Goal: Task Accomplishment & Management: Use online tool/utility

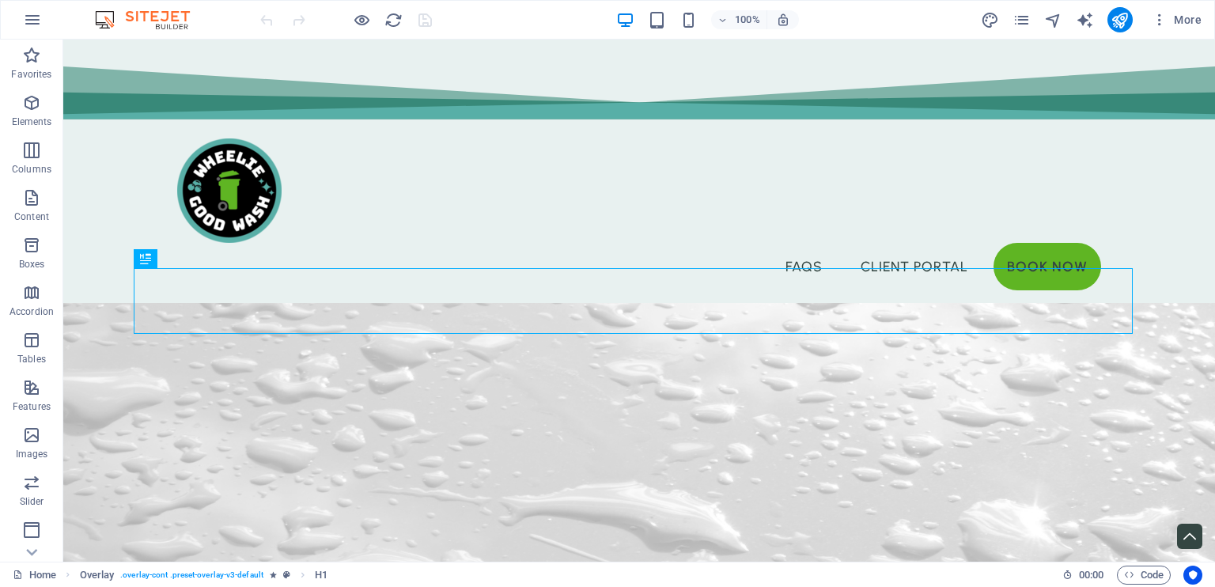
scroll to position [415, 0]
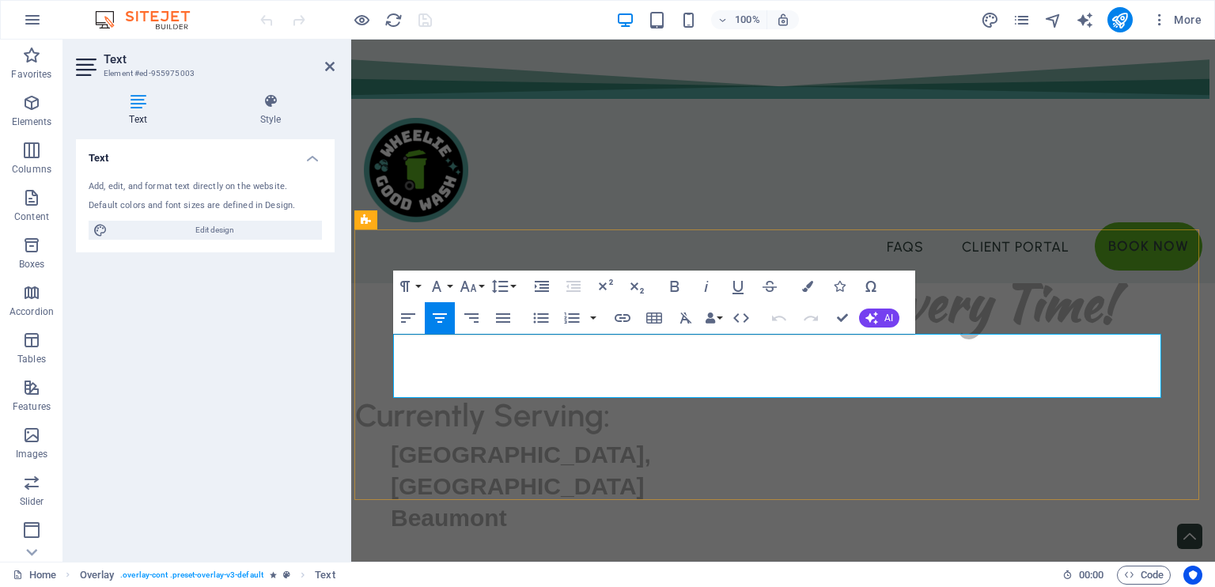
drag, startPoint x: 641, startPoint y: 343, endPoint x: 392, endPoint y: 342, distance: 249.1
copy p "Thanks for a Great 2025 Season!"
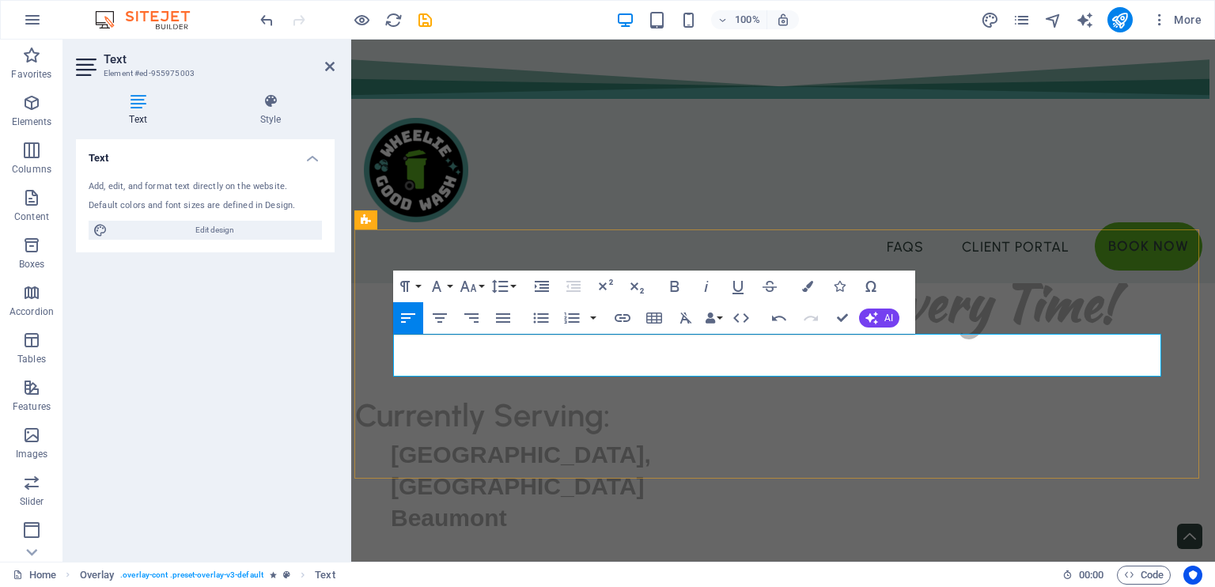
drag, startPoint x: 395, startPoint y: 342, endPoint x: 1136, endPoint y: 360, distance: 740.5
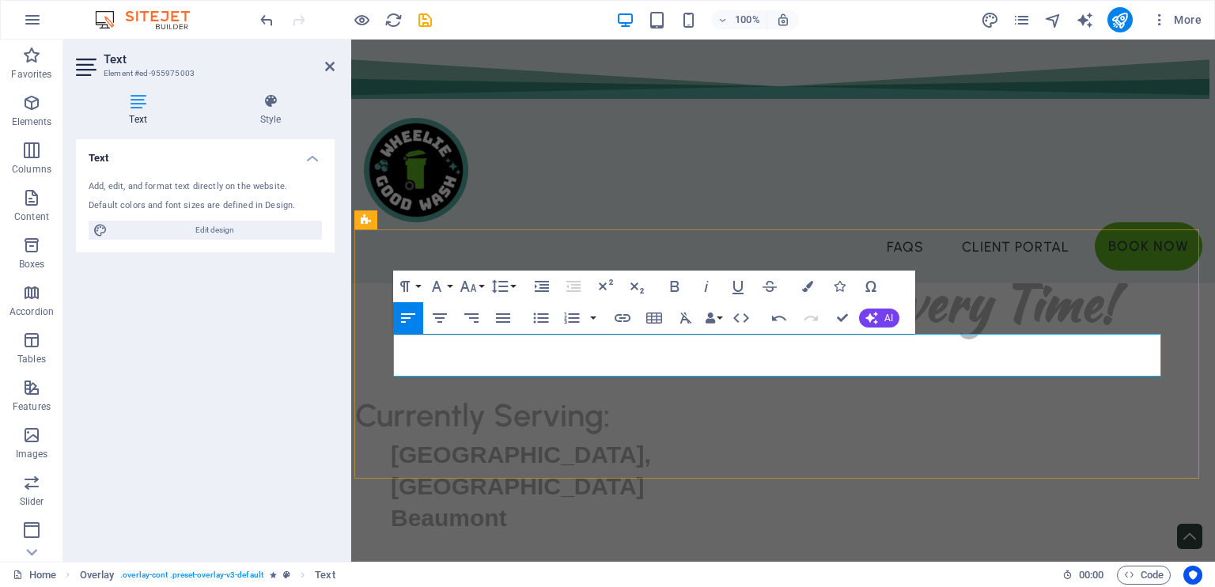
click at [440, 318] on icon "button" at bounding box center [440, 317] width 14 height 9
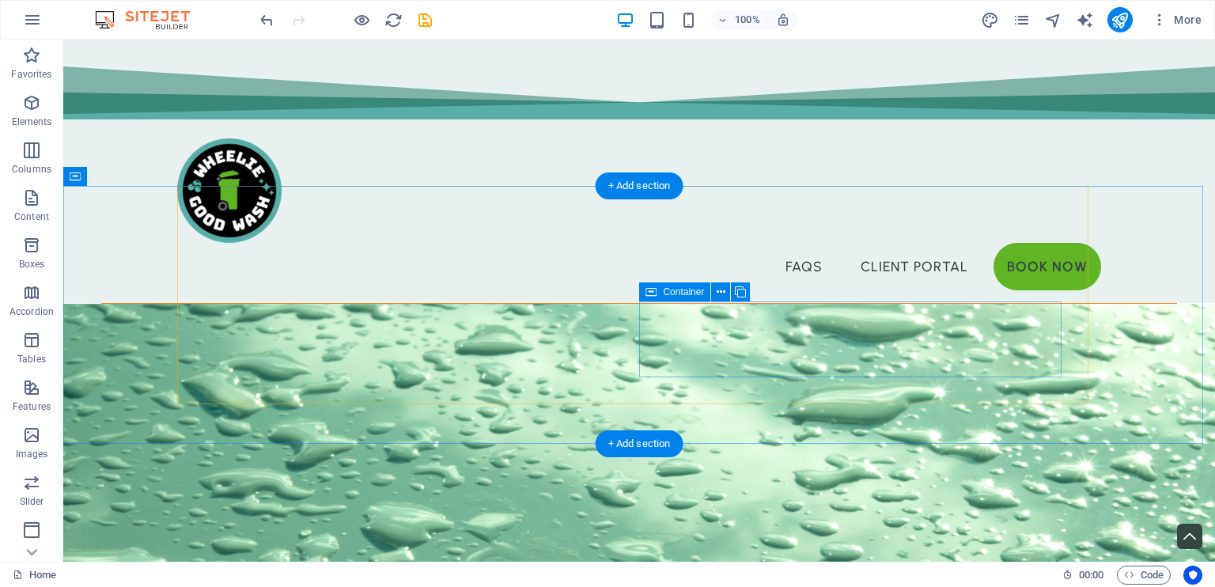
scroll to position [1179, 0]
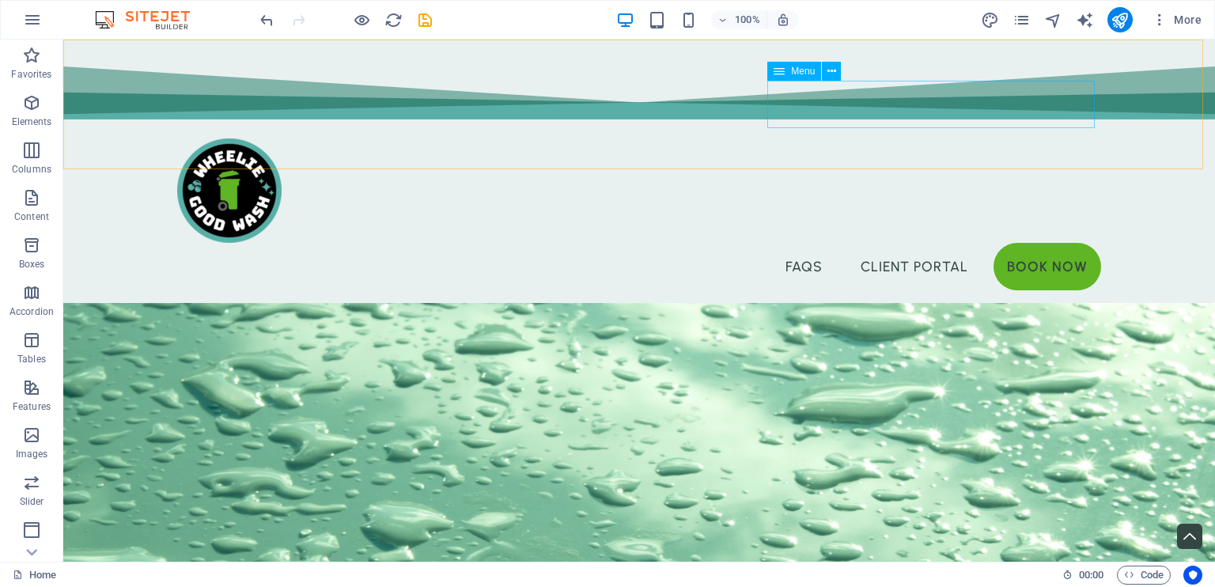
click at [788, 243] on nav "FAQs Client Portal Book Now" at bounding box center [639, 266] width 924 height 47
click at [1178, 19] on span "More" at bounding box center [1177, 20] width 50 height 16
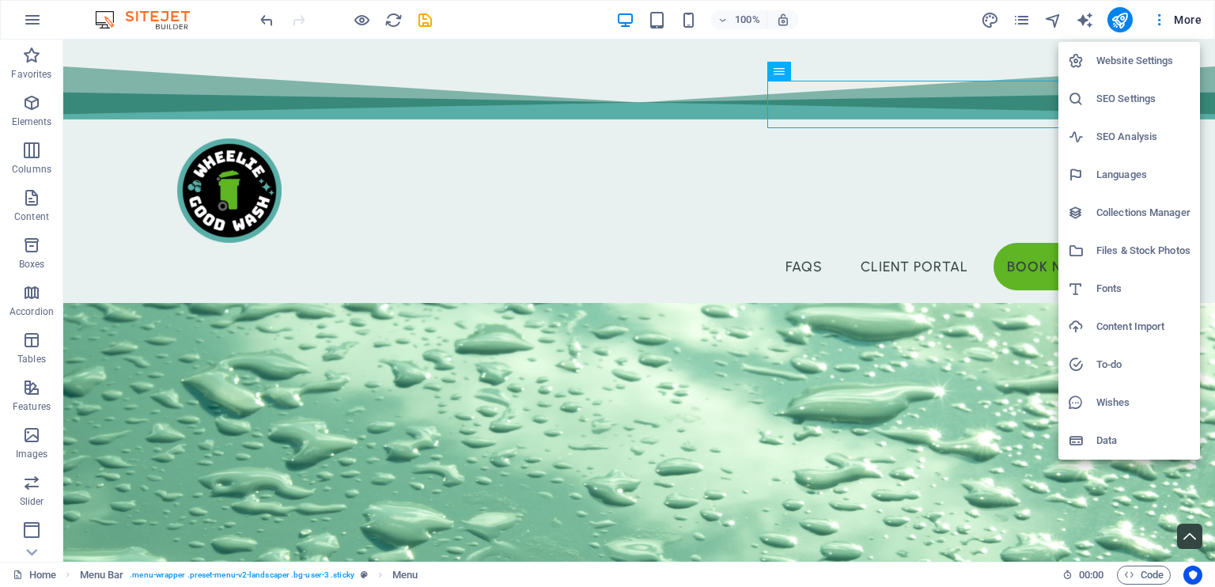
click at [1163, 31] on div at bounding box center [607, 293] width 1215 height 587
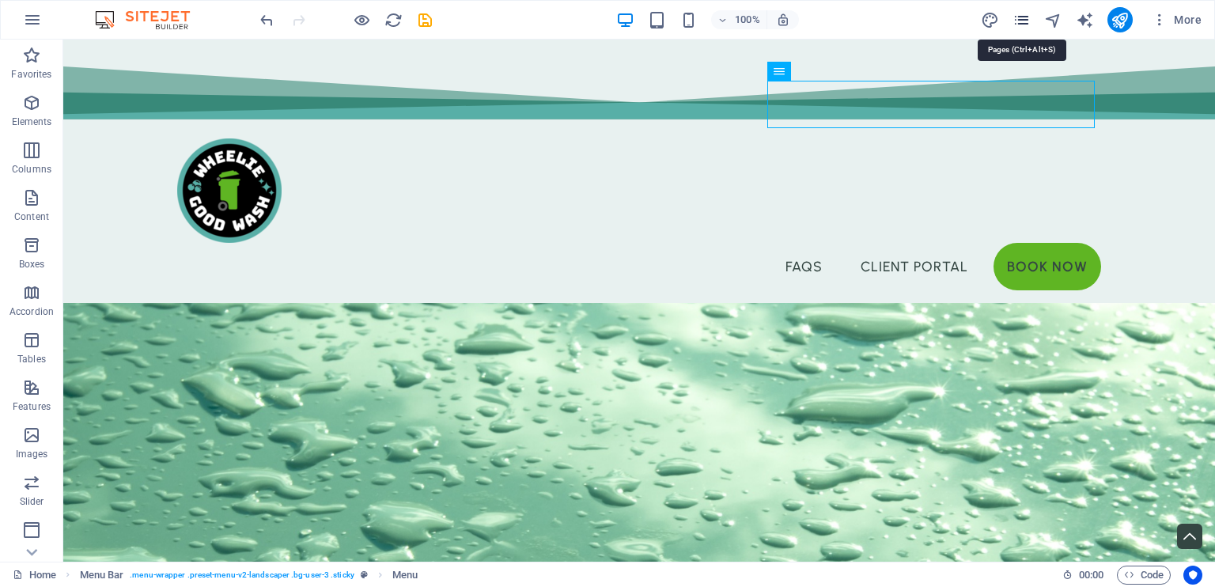
click at [1026, 25] on icon "pages" at bounding box center [1021, 20] width 18 height 18
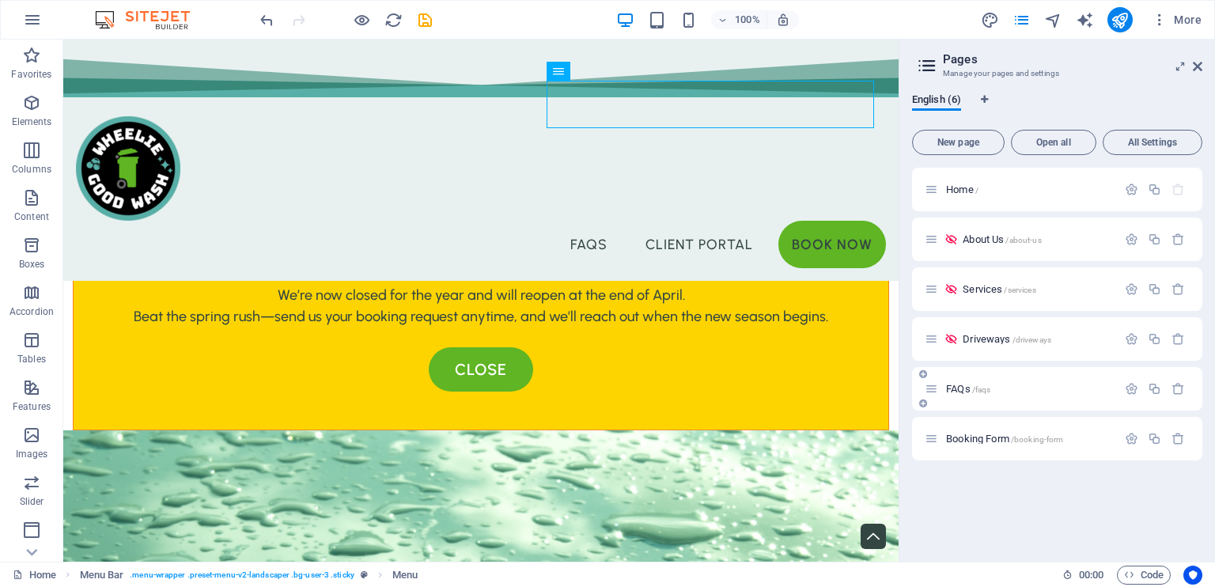
click at [983, 385] on span "/faqs" at bounding box center [981, 389] width 19 height 9
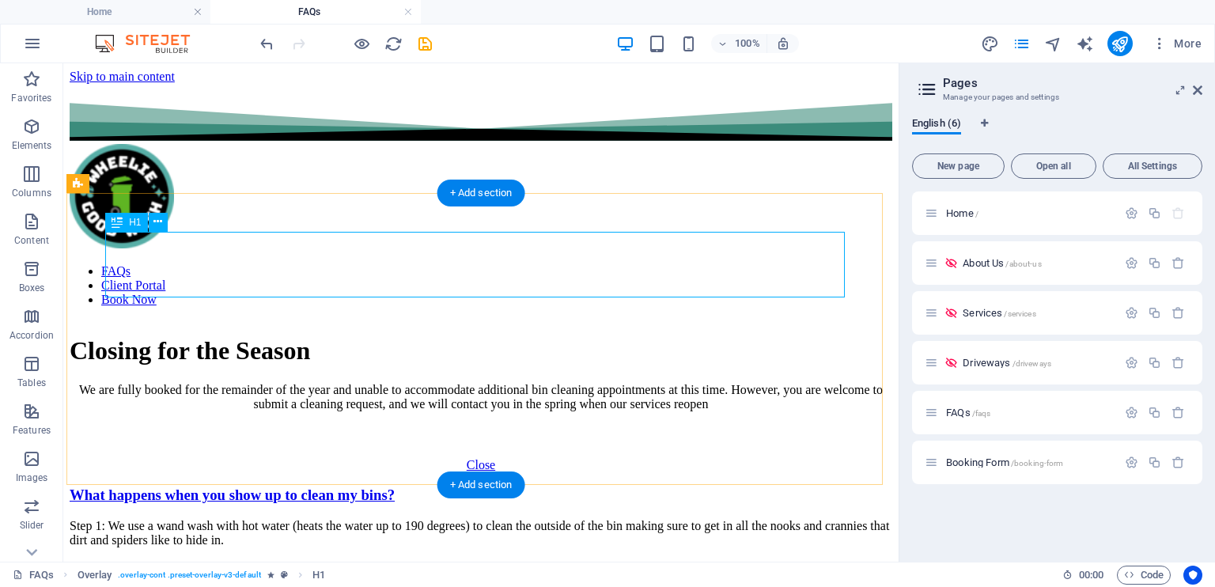
scroll to position [0, 0]
click at [550, 336] on div "Closing for the Season" at bounding box center [481, 350] width 823 height 29
click at [346, 383] on div "We are fully booked for the remainder of the year and unable to accommodate add…" at bounding box center [481, 410] width 823 height 55
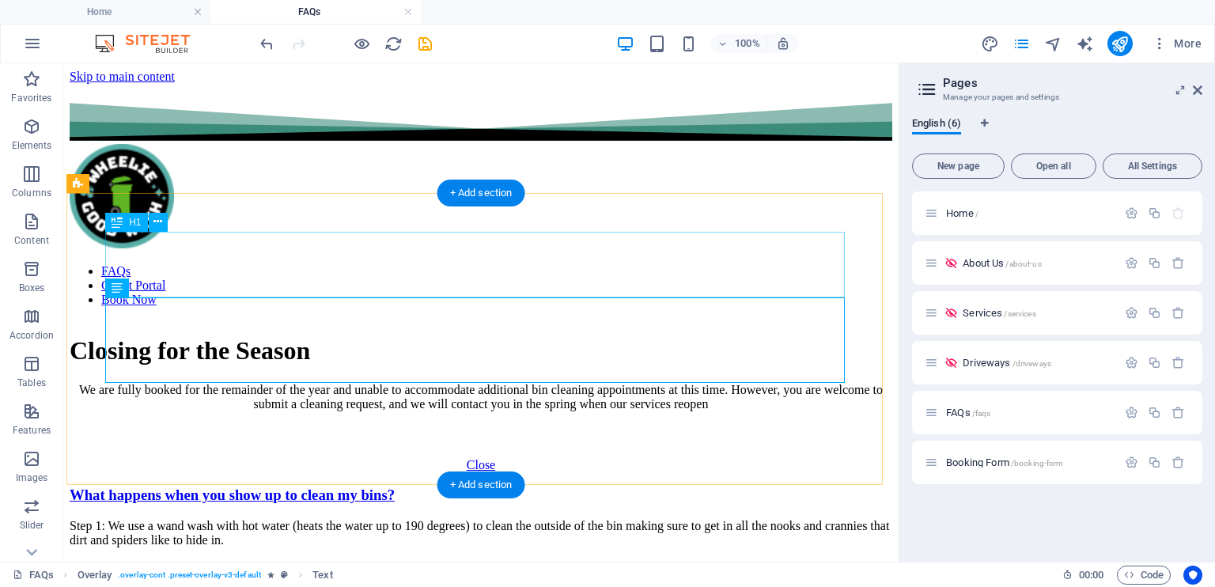
click at [563, 336] on div "Closing for the Season" at bounding box center [481, 350] width 823 height 29
click at [564, 383] on div "We are fully booked for the remainder of the year and unable to accommodate add…" at bounding box center [481, 410] width 823 height 55
click at [368, 458] on div "Close" at bounding box center [481, 465] width 823 height 14
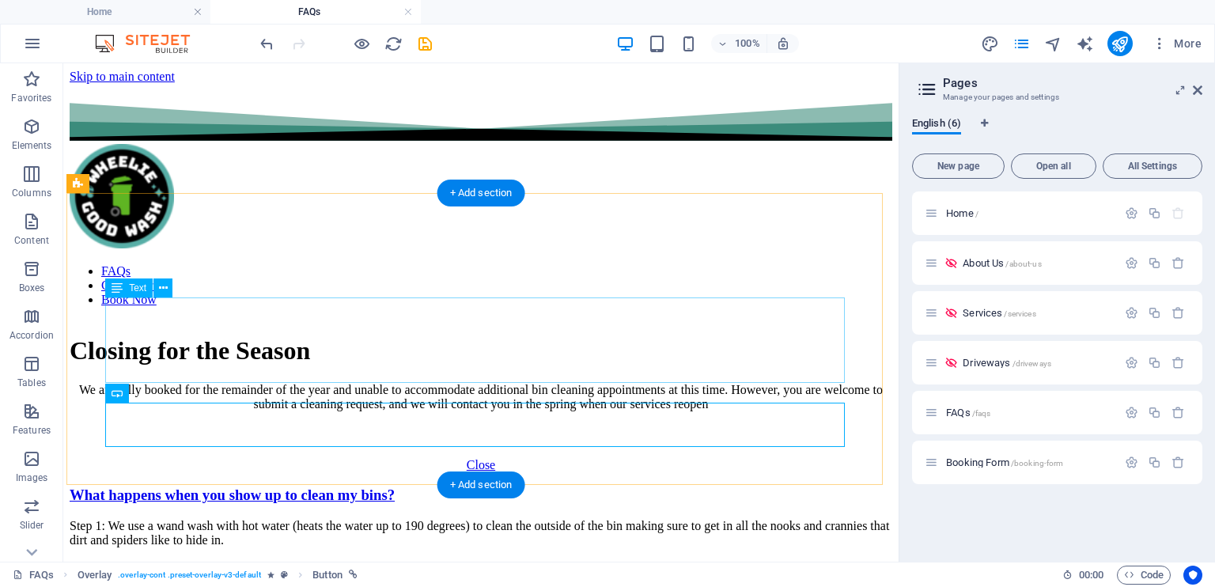
click at [577, 383] on div "We are fully booked for the remainder of the year and unable to accommodate add…" at bounding box center [481, 410] width 823 height 55
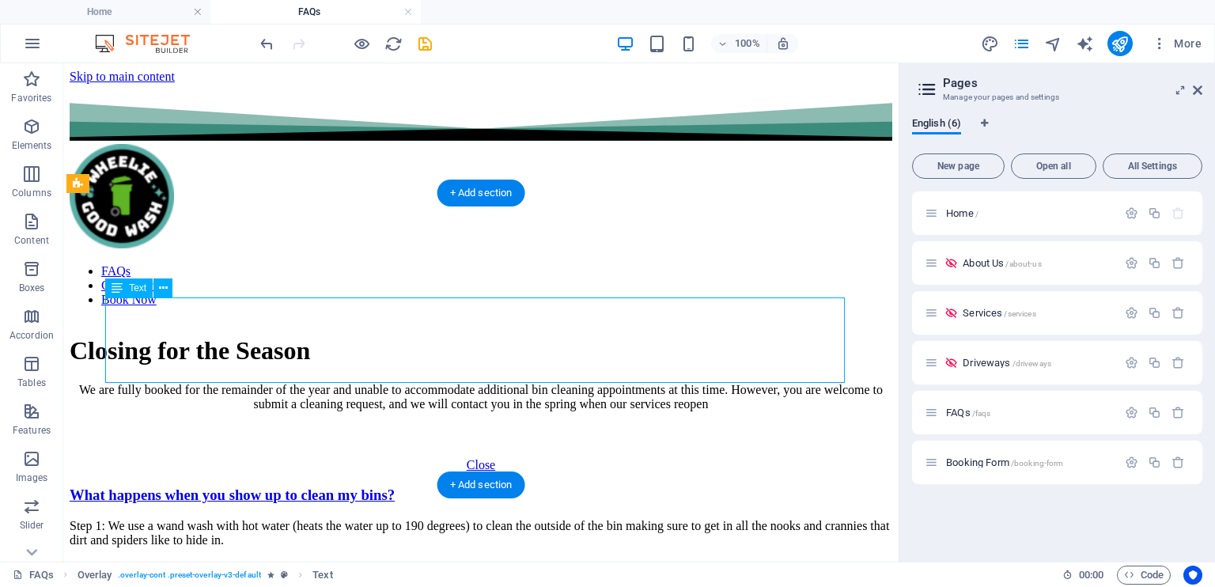
click at [577, 383] on div "We are fully booked for the remainder of the year and unable to accommodate add…" at bounding box center [481, 410] width 823 height 55
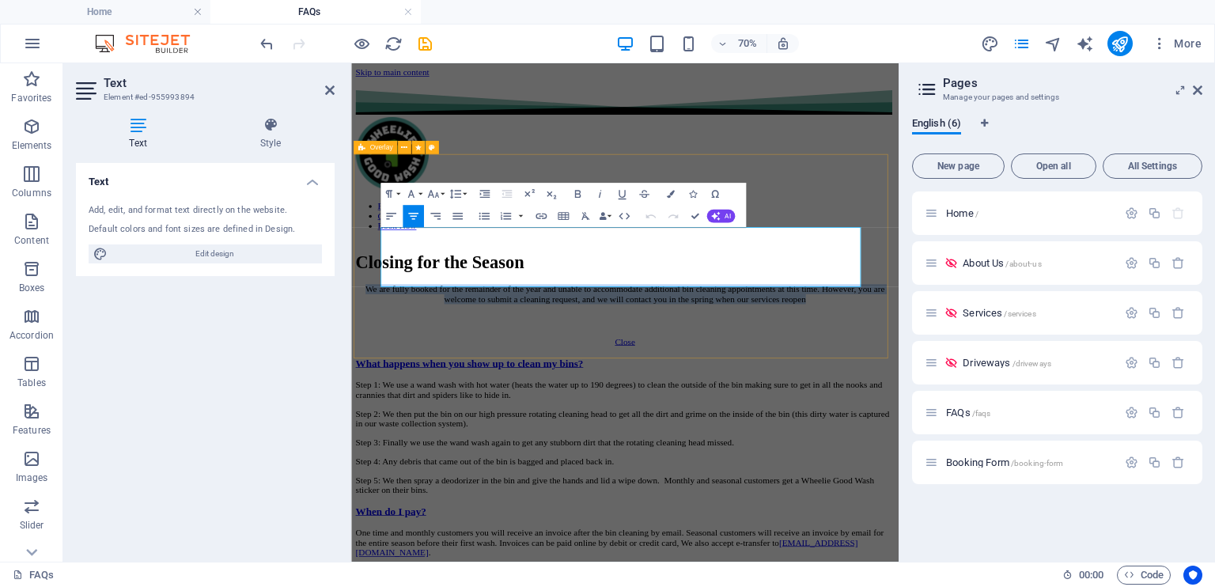
drag, startPoint x: 885, startPoint y: 360, endPoint x: 380, endPoint y: 310, distance: 507.1
click at [380, 333] on div "Closing for the Season We are fully booked for the remainder of the year and un…" at bounding box center [743, 400] width 770 height 135
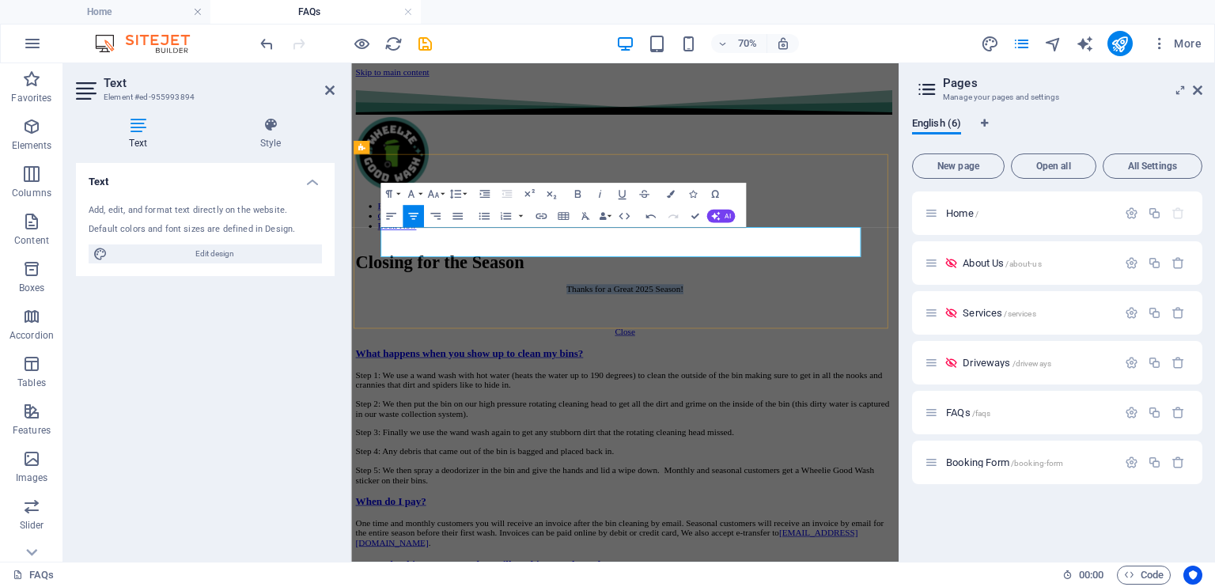
drag, startPoint x: 853, startPoint y: 311, endPoint x: 605, endPoint y: 306, distance: 247.6
click at [605, 379] on p "Thanks for a Great 2025 Season!" at bounding box center [743, 386] width 770 height 14
copy p "Thanks for a Great 2025 Season!"
click at [980, 333] on div "Closing for the Season" at bounding box center [743, 347] width 770 height 29
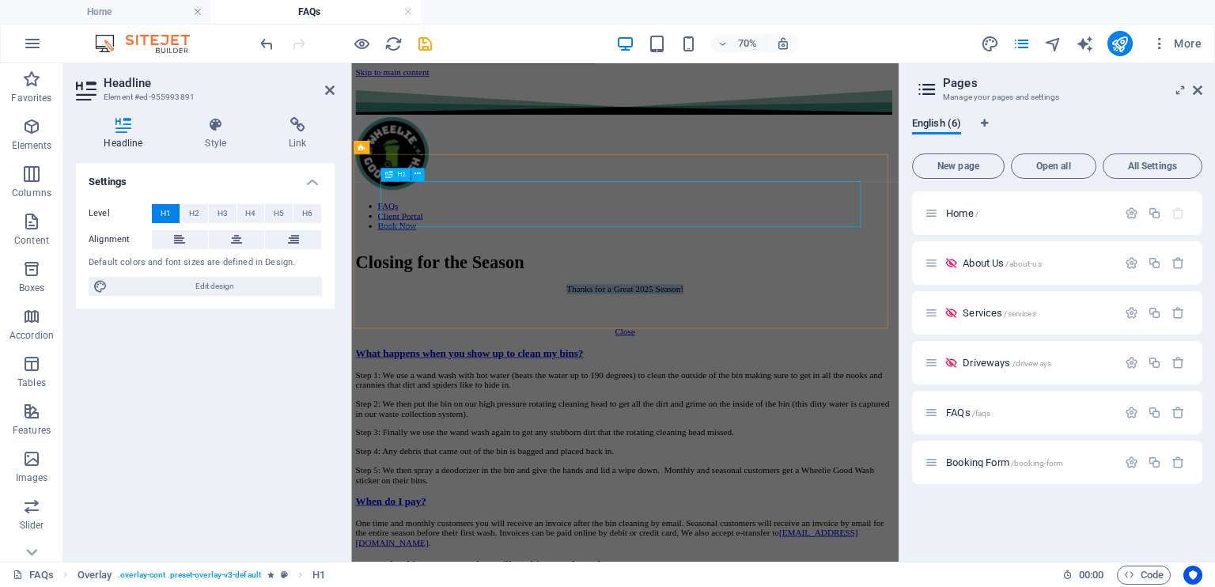
click at [980, 333] on div "Closing for the Season Thanks for a Great 2025 Season! Close" at bounding box center [743, 393] width 770 height 121
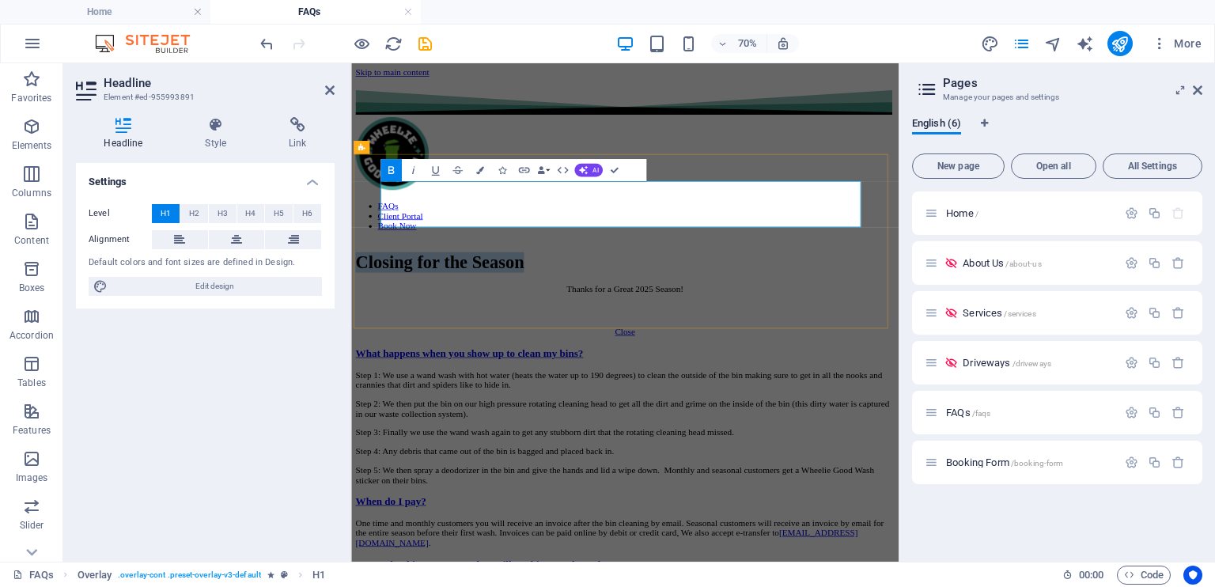
click at [598, 333] on strong "Closing for the Season" at bounding box center [478, 347] width 240 height 28
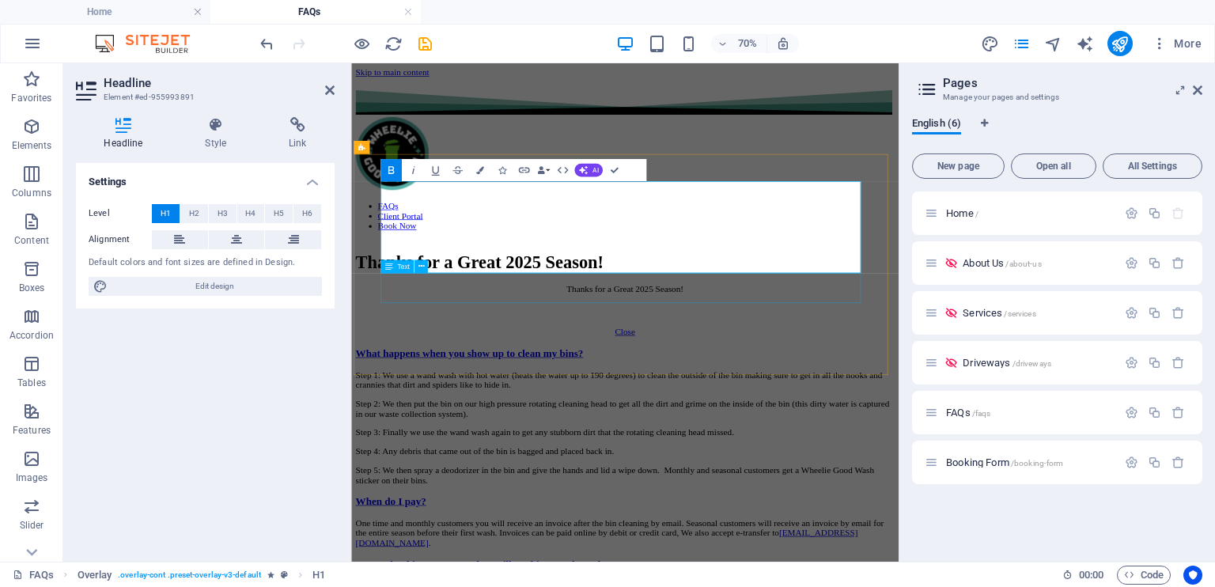
click at [879, 401] on div "Thanks for a Great 2025 Season!" at bounding box center [743, 399] width 770 height 41
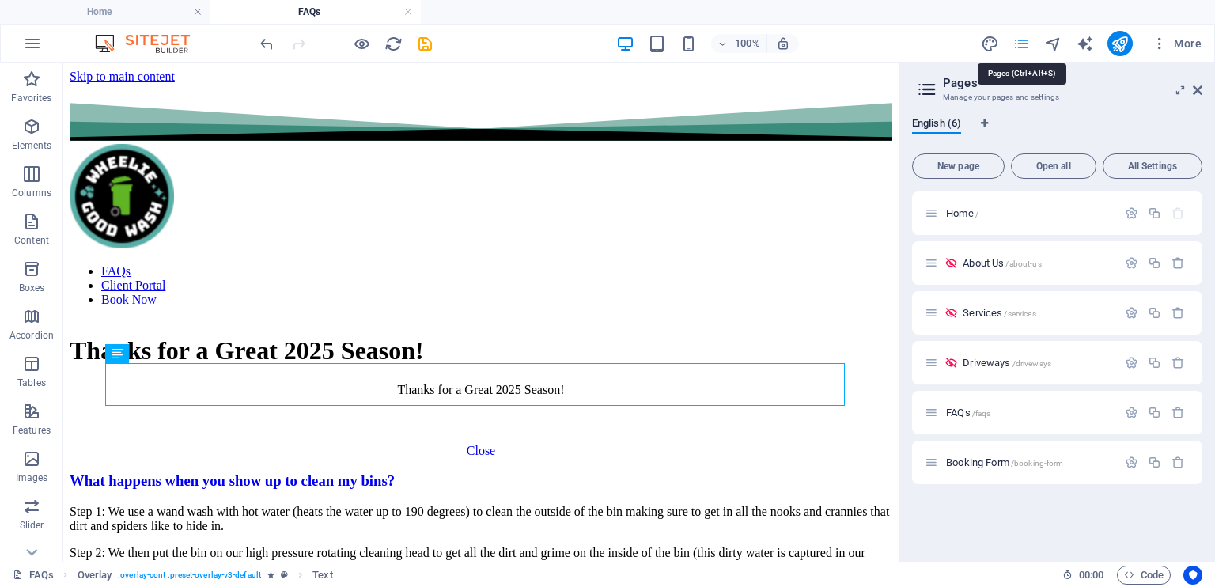
click at [1024, 44] on icon "pages" at bounding box center [1021, 44] width 18 height 18
click at [954, 208] on span "Home /" at bounding box center [962, 213] width 32 height 12
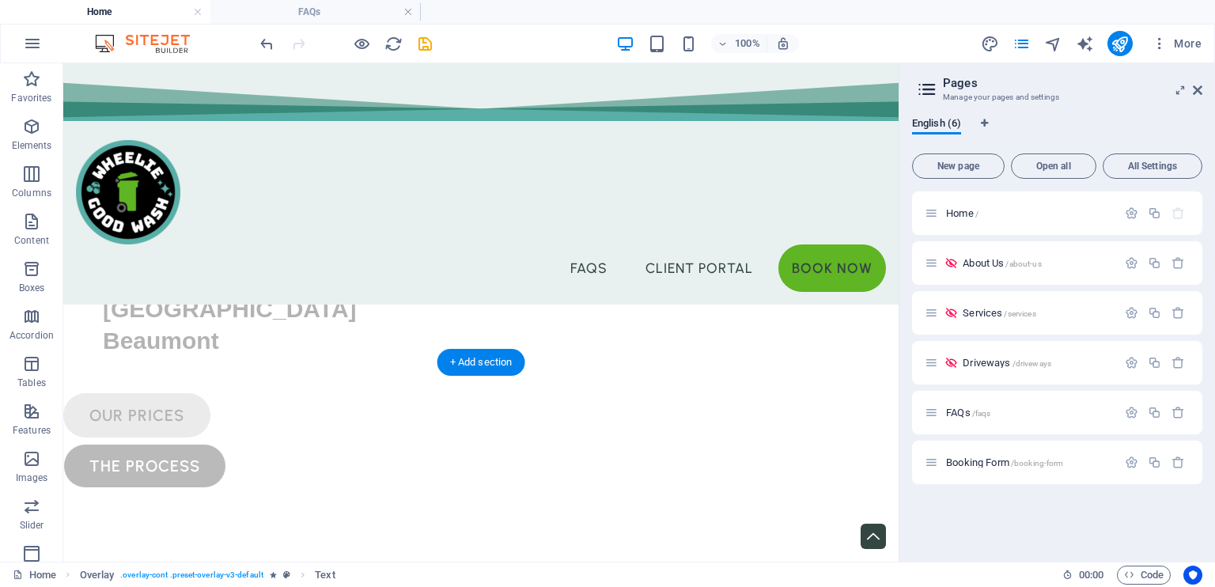
scroll to position [683, 0]
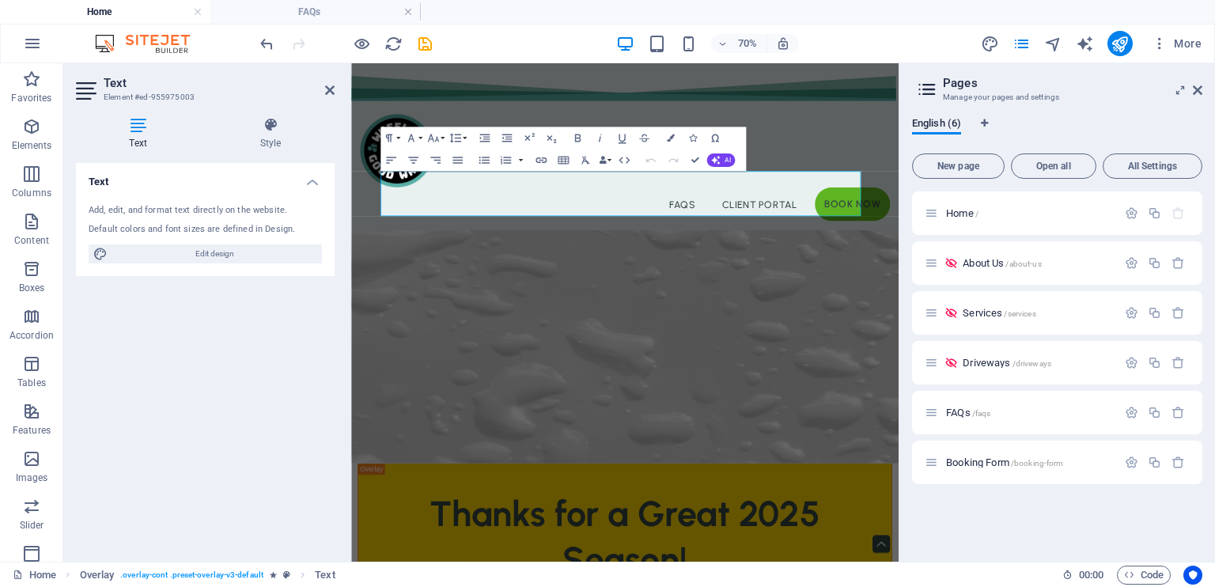
click at [270, 221] on div "Add, edit, and format text directly on the website. Default colors and font siz…" at bounding box center [205, 233] width 259 height 85
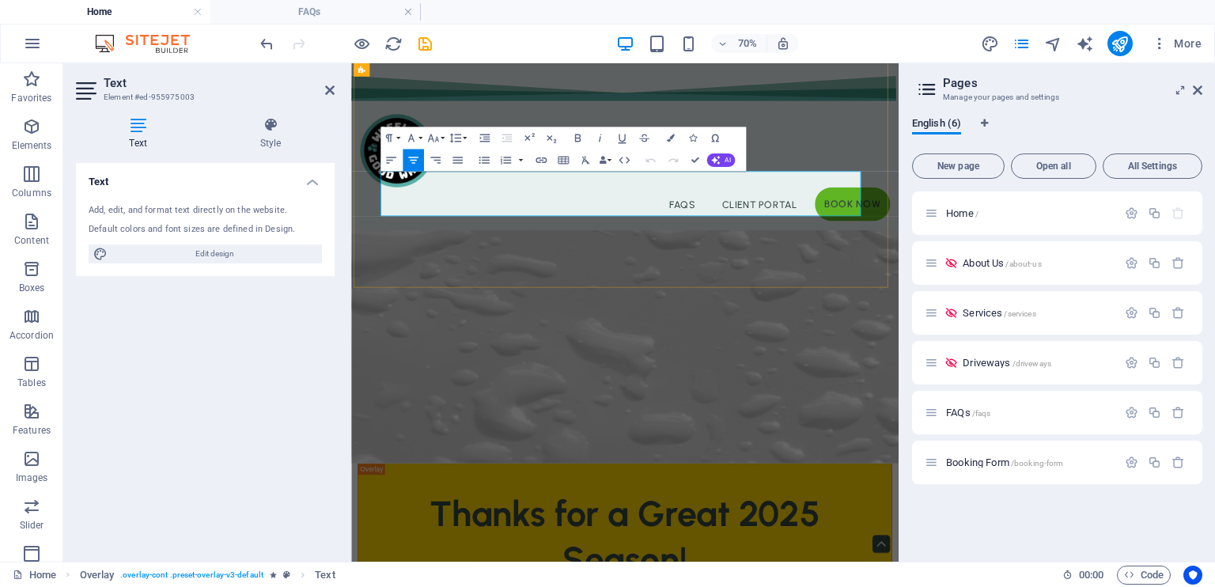
drag, startPoint x: 527, startPoint y: 222, endPoint x: 913, endPoint y: 282, distance: 390.5
copy div "We’re now closed for the year and will reopen at the end of April. Beat the spr…"
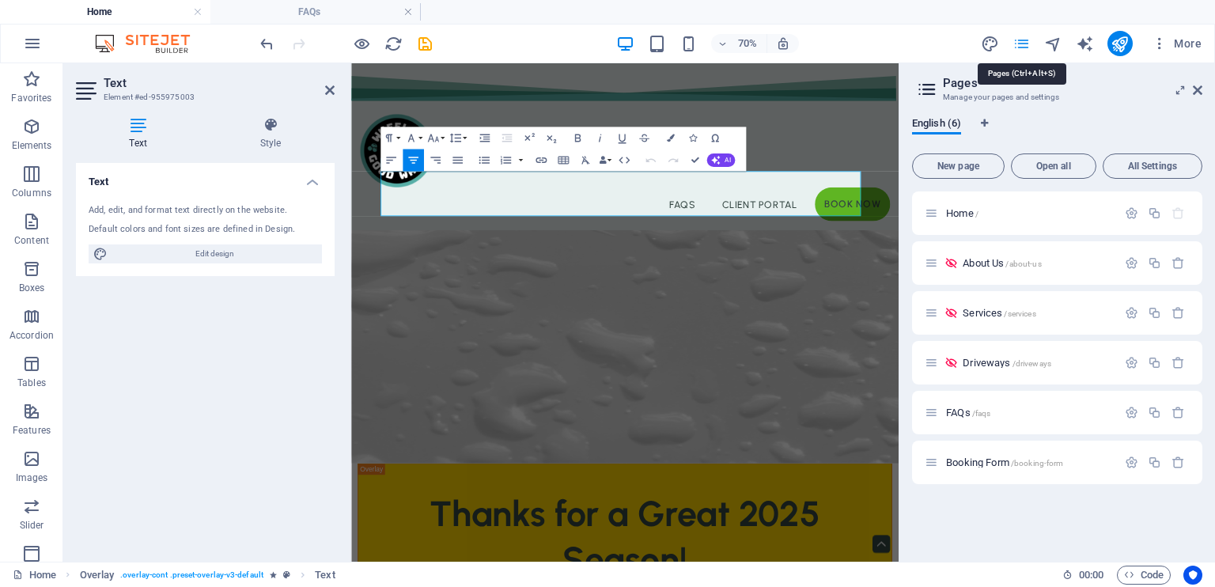
click at [1030, 44] on icon "pages" at bounding box center [1021, 44] width 18 height 18
click at [959, 415] on span "FAQs /faqs" at bounding box center [968, 413] width 44 height 12
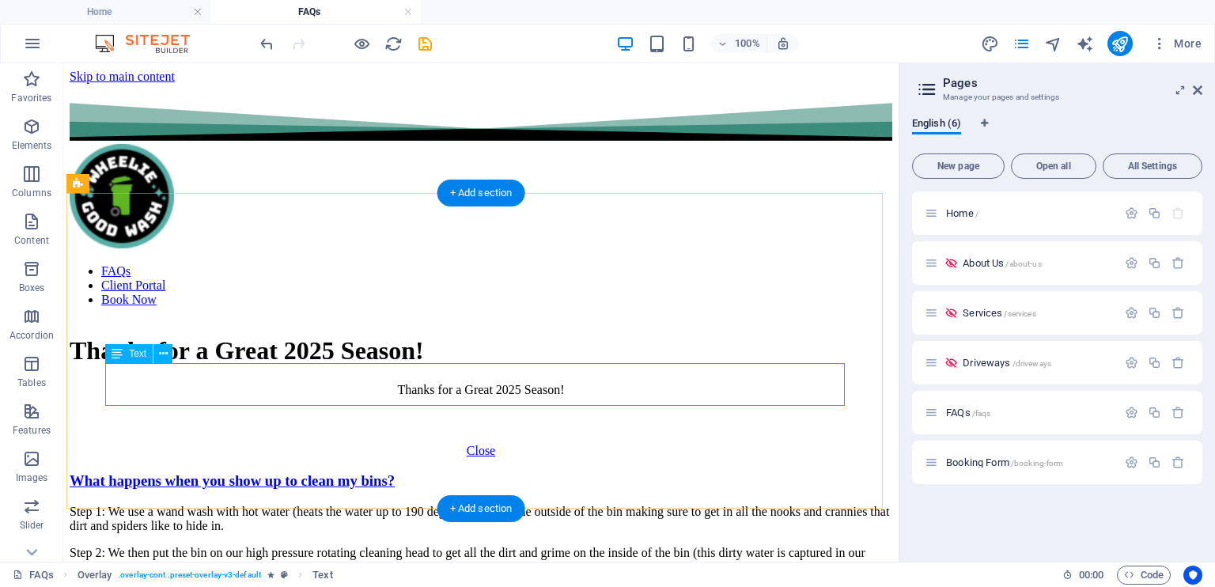
click at [469, 383] on div "Thanks for a Great 2025 Season!" at bounding box center [481, 403] width 823 height 41
click at [232, 457] on div "Thanks for a Great 2025 Season! Thanks for a Great 2025 Season! Close" at bounding box center [481, 396] width 823 height 121
click at [615, 383] on div "Thanks for a Great 2025 Season!" at bounding box center [481, 403] width 823 height 41
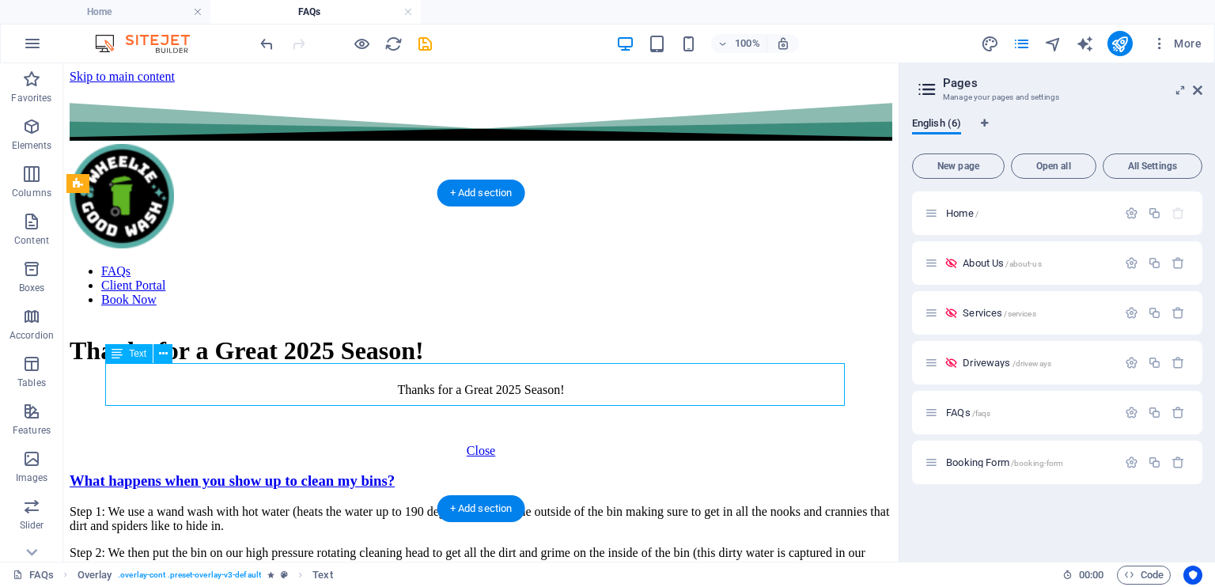
click at [601, 383] on div "Thanks for a Great 2025 Season!" at bounding box center [481, 403] width 823 height 41
click at [540, 383] on div "Thanks for a Great 2025 Season!" at bounding box center [481, 403] width 823 height 41
drag, startPoint x: 540, startPoint y: 372, endPoint x: 332, endPoint y: 504, distance: 246.4
click at [539, 383] on div "Thanks for a Great 2025 Season!" at bounding box center [481, 403] width 823 height 41
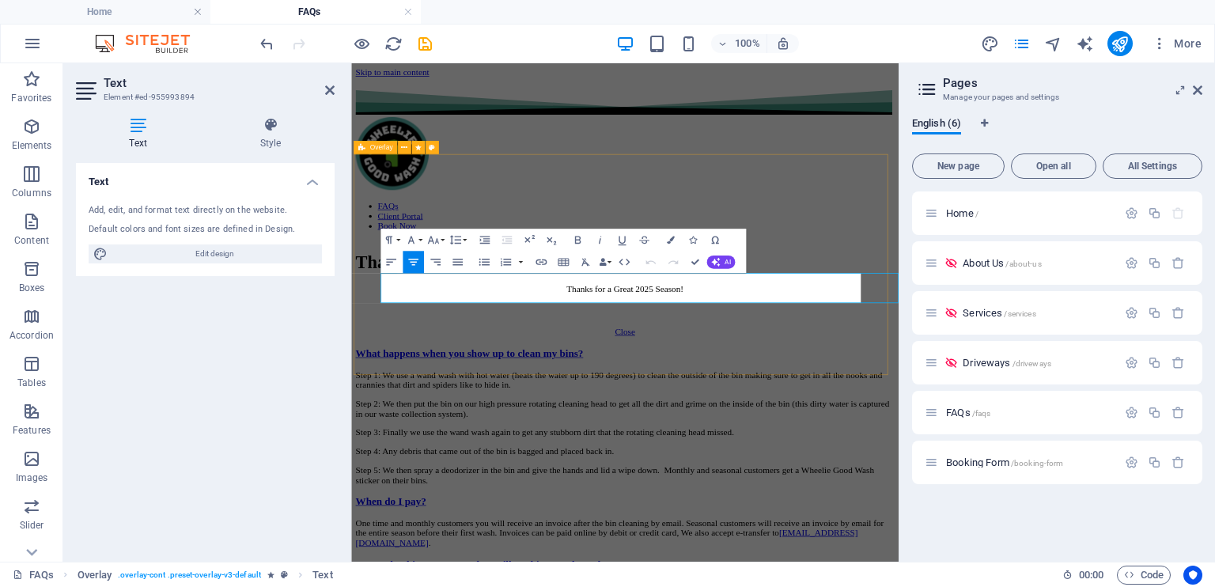
click at [620, 454] on div "Thanks for a Great 2025 Season! Thanks for a Great 2025 Season! Close" at bounding box center [743, 393] width 770 height 121
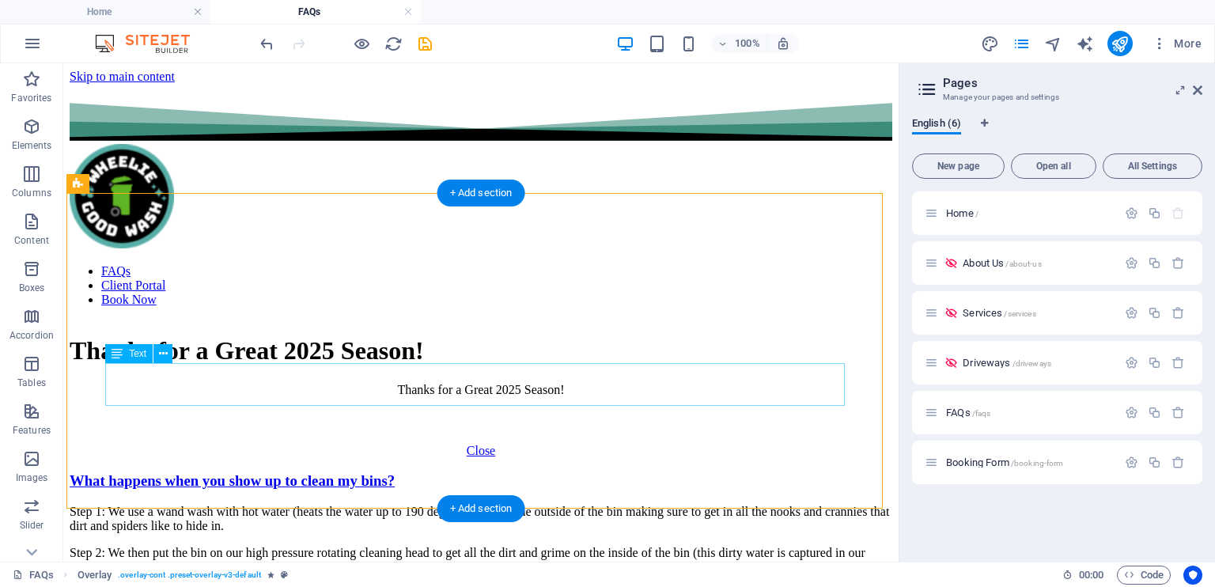
click at [530, 388] on div "Thanks for a Great 2025 Season!" at bounding box center [481, 403] width 823 height 41
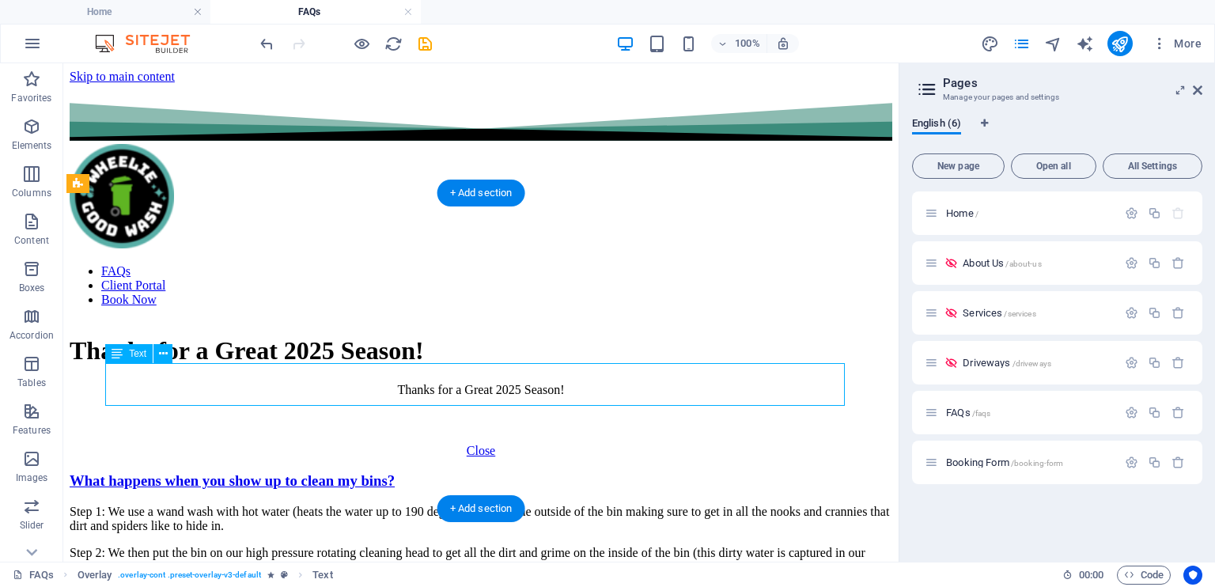
drag, startPoint x: 369, startPoint y: 371, endPoint x: 608, endPoint y: 377, distance: 238.9
click at [608, 383] on div "Thanks for a Great 2025 Season!" at bounding box center [481, 403] width 823 height 41
click at [601, 383] on div "Thanks for a Great 2025 Season!" at bounding box center [481, 403] width 823 height 41
click at [547, 383] on div "Thanks for a Great 2025 Season!" at bounding box center [481, 403] width 823 height 41
click at [546, 383] on div "Thanks for a Great 2025 Season!" at bounding box center [481, 403] width 823 height 41
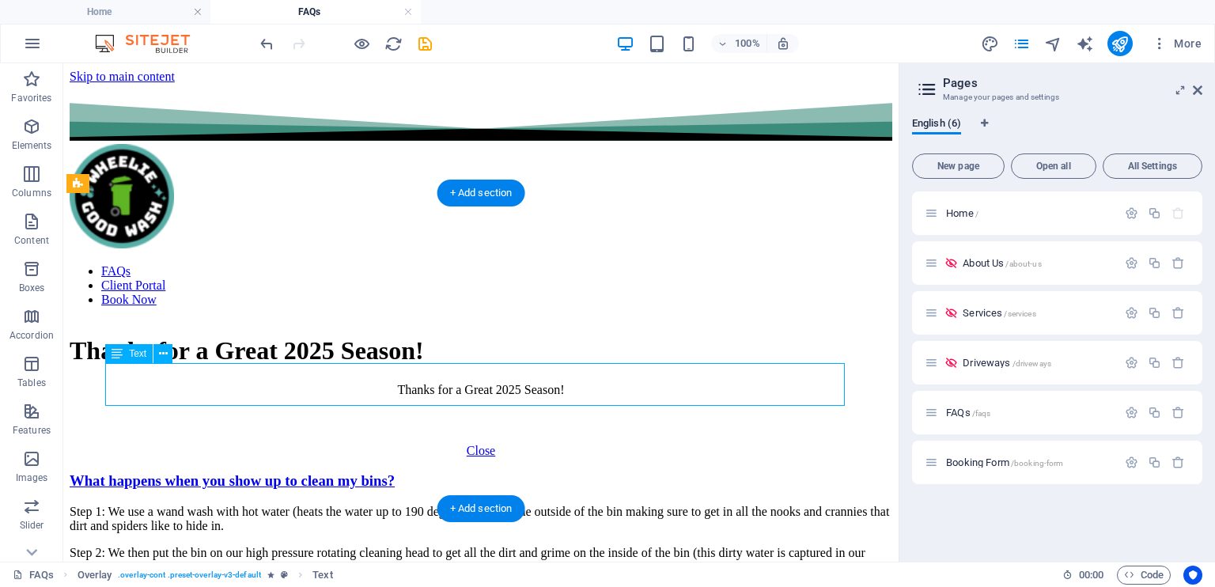
click at [550, 383] on div "Thanks for a Great 2025 Season!" at bounding box center [481, 403] width 823 height 41
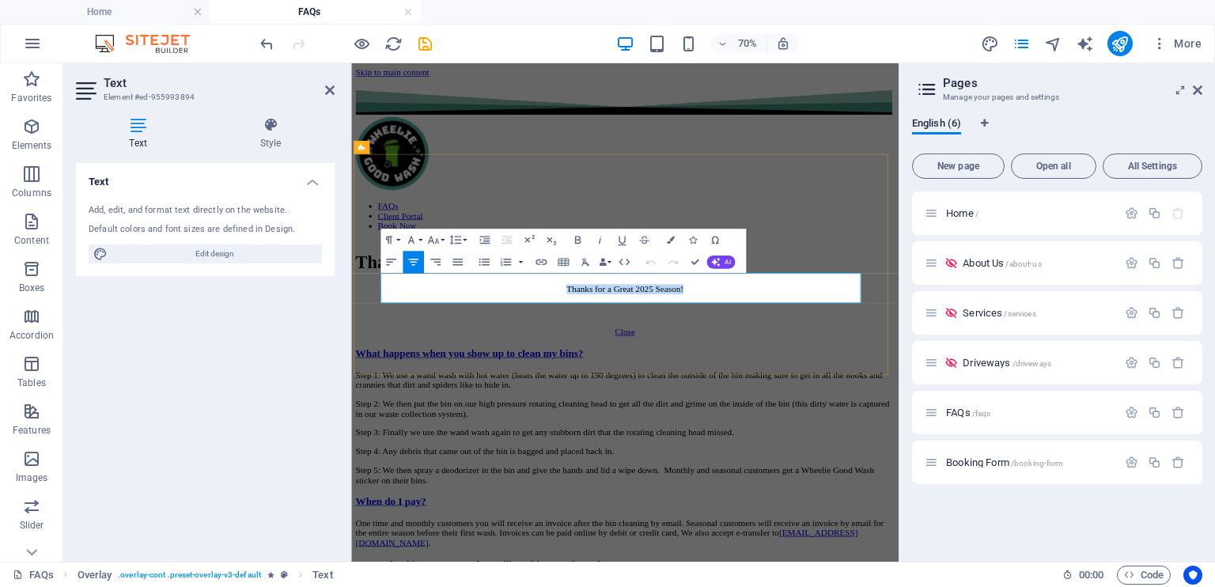
drag, startPoint x: 848, startPoint y: 368, endPoint x: 588, endPoint y: 371, distance: 259.4
click at [588, 379] on p "Thanks for a Great 2025 Season!" at bounding box center [743, 386] width 770 height 14
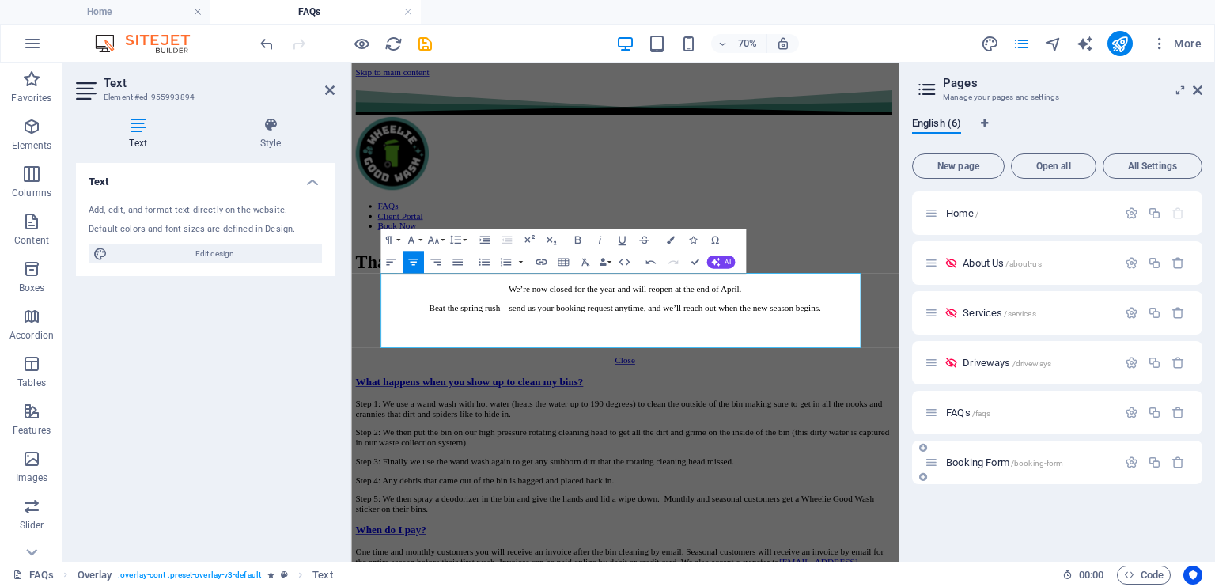
click at [961, 460] on span "Booking Form /booking-form" at bounding box center [1004, 462] width 117 height 12
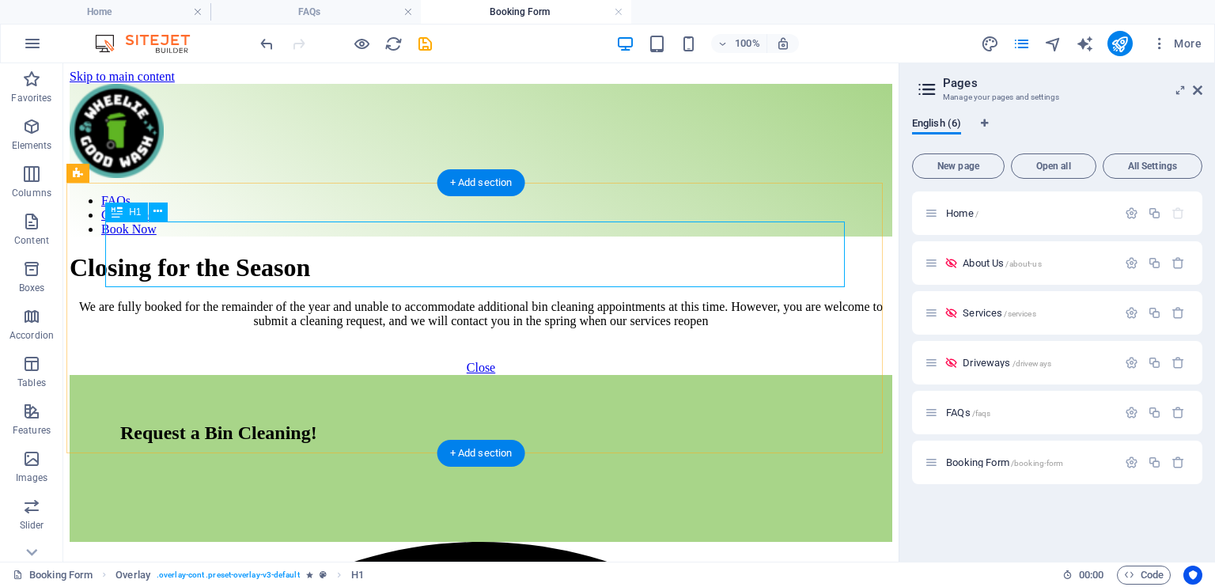
click at [534, 253] on div "Closing for the Season" at bounding box center [481, 267] width 823 height 29
click at [324, 328] on div "We are fully booked for the remainder of the year and unable to accommodate add…" at bounding box center [481, 314] width 823 height 28
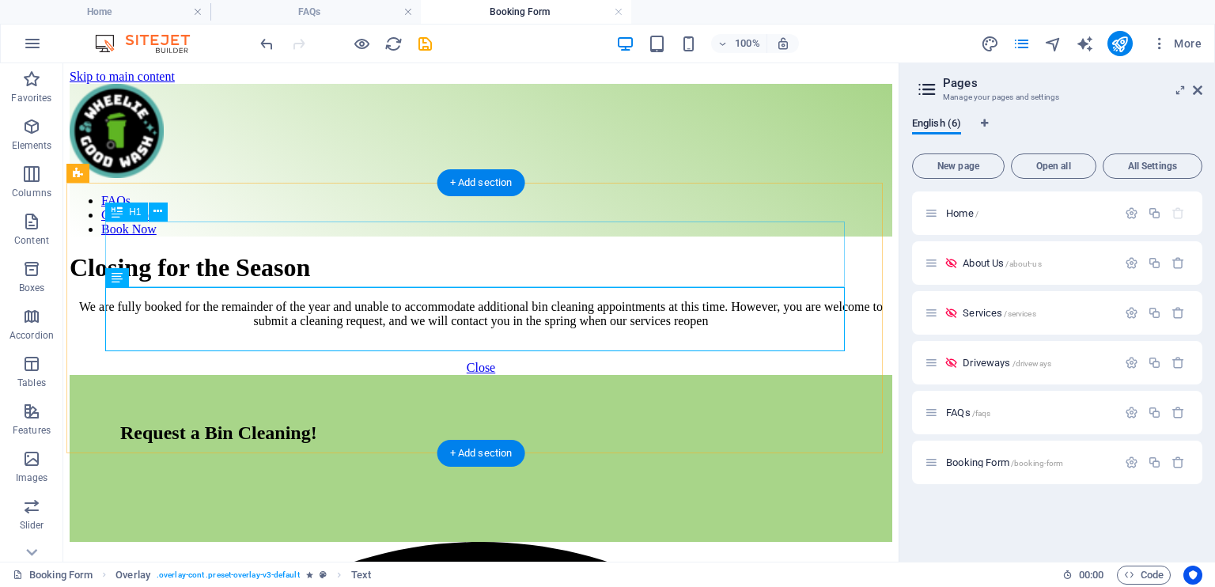
click at [679, 253] on div "Closing for the Season" at bounding box center [481, 267] width 823 height 29
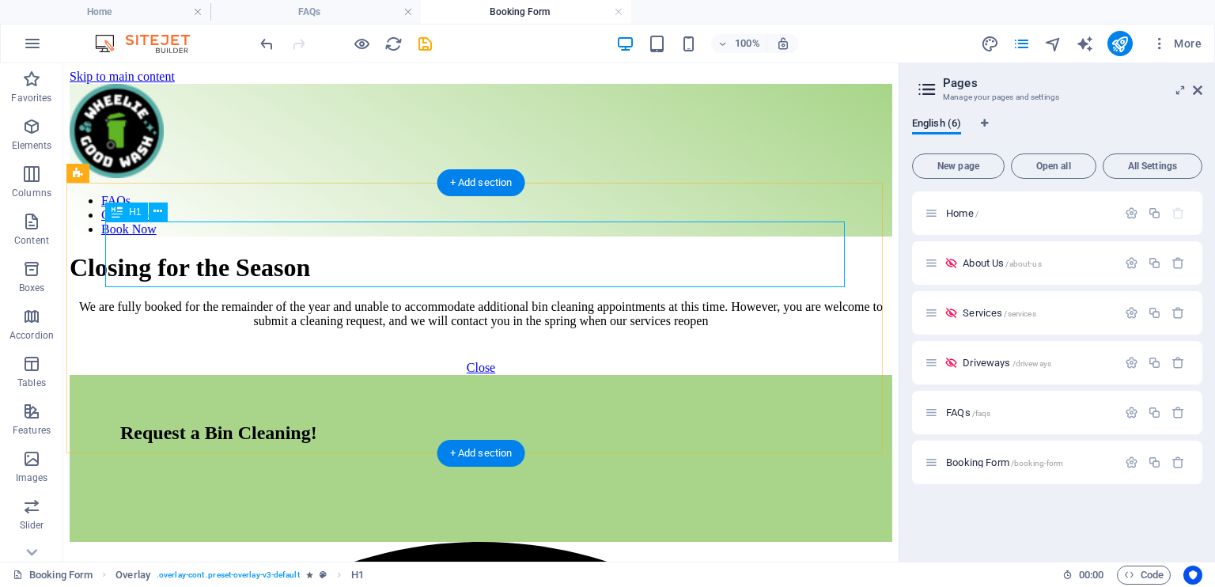
click at [685, 260] on div "Closing for the Season" at bounding box center [481, 267] width 823 height 29
click at [716, 253] on div "Closing for the Season" at bounding box center [481, 267] width 823 height 29
click at [544, 325] on div "We are fully booked for the remainder of the year and unable to accommodate add…" at bounding box center [481, 314] width 823 height 28
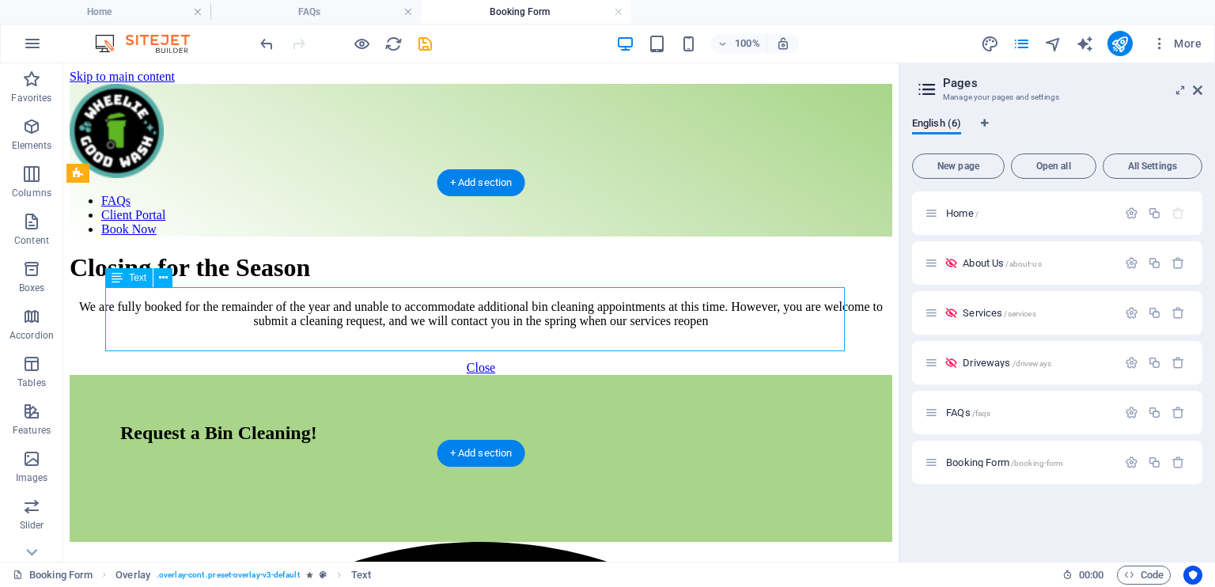
click at [544, 325] on div "We are fully booked for the remainder of the year and unable to accommodate add…" at bounding box center [481, 314] width 823 height 28
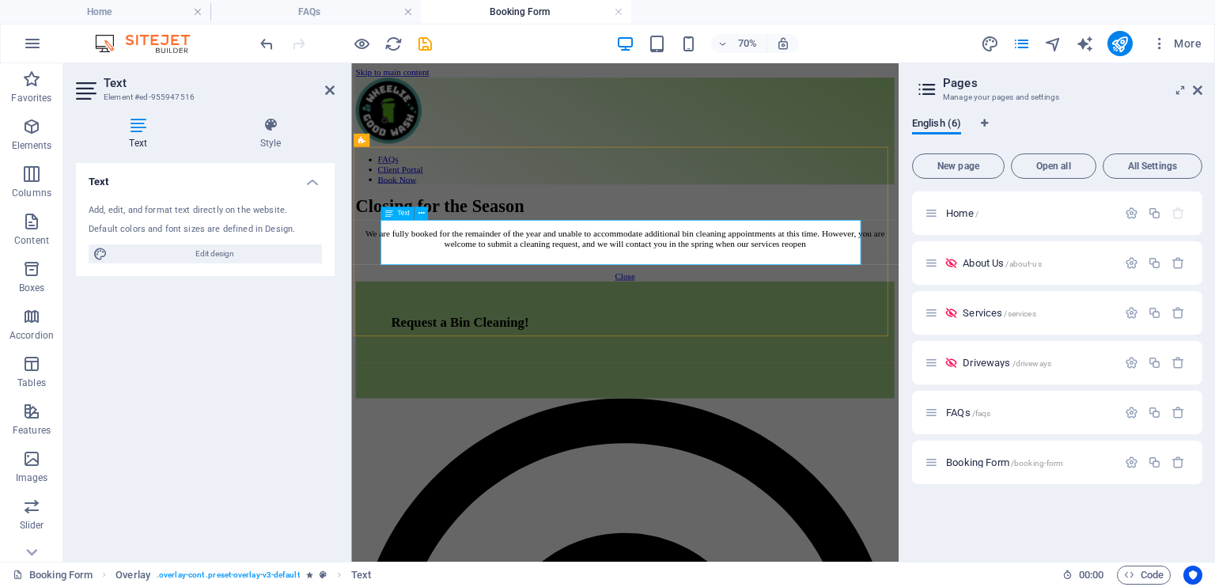
click at [643, 326] on p "We are fully booked for the remainder of the year and unable to accommodate add…" at bounding box center [743, 314] width 770 height 28
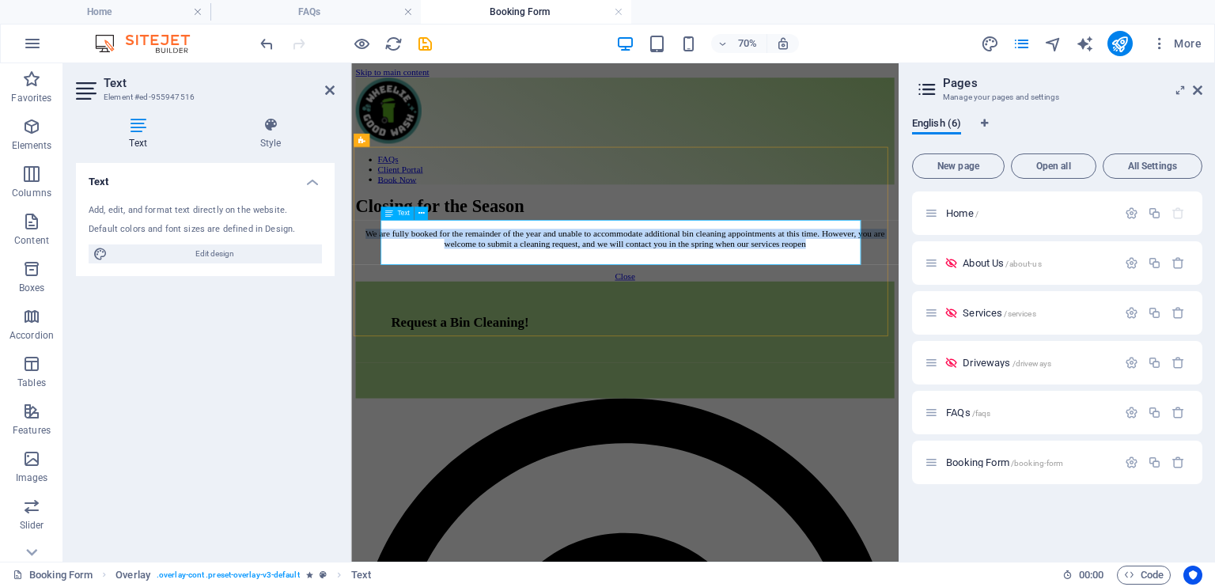
drag, startPoint x: 412, startPoint y: 297, endPoint x: 873, endPoint y: 344, distance: 463.5
click at [873, 328] on p "We are fully booked for the remainder of the year and unable to accommodate add…" at bounding box center [743, 314] width 770 height 28
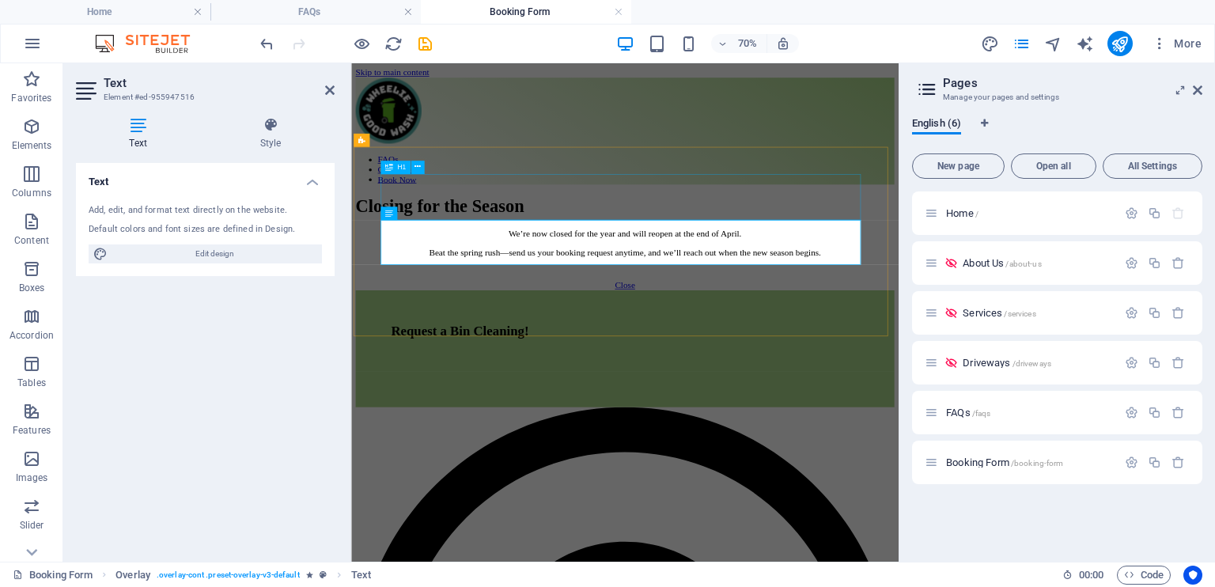
drag, startPoint x: 641, startPoint y: 279, endPoint x: 841, endPoint y: 213, distance: 210.8
click at [841, 253] on div "Closing for the Season We’re now closed for the year and will reopen at the end…" at bounding box center [743, 320] width 770 height 134
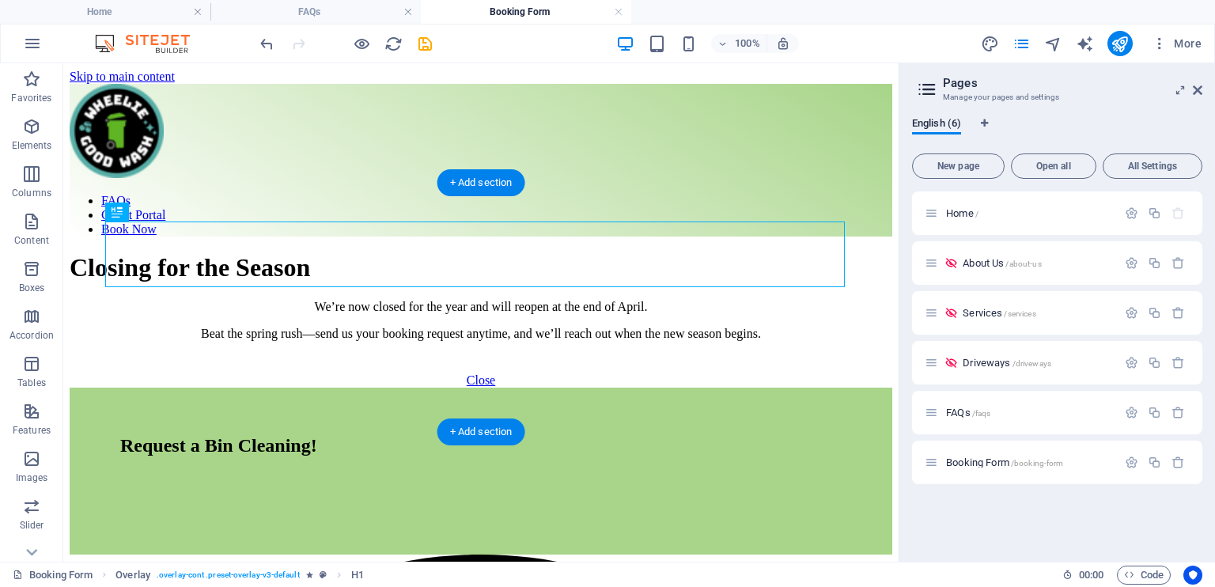
click at [553, 253] on div "Closing for the Season We’re now closed for the year and will reopen at the end…" at bounding box center [481, 320] width 823 height 134
click at [389, 253] on div "Closing for the Season" at bounding box center [481, 267] width 823 height 29
click at [281, 254] on div "Closing for the Season" at bounding box center [481, 267] width 823 height 29
click at [240, 253] on div "Closing for the Season" at bounding box center [481, 267] width 823 height 29
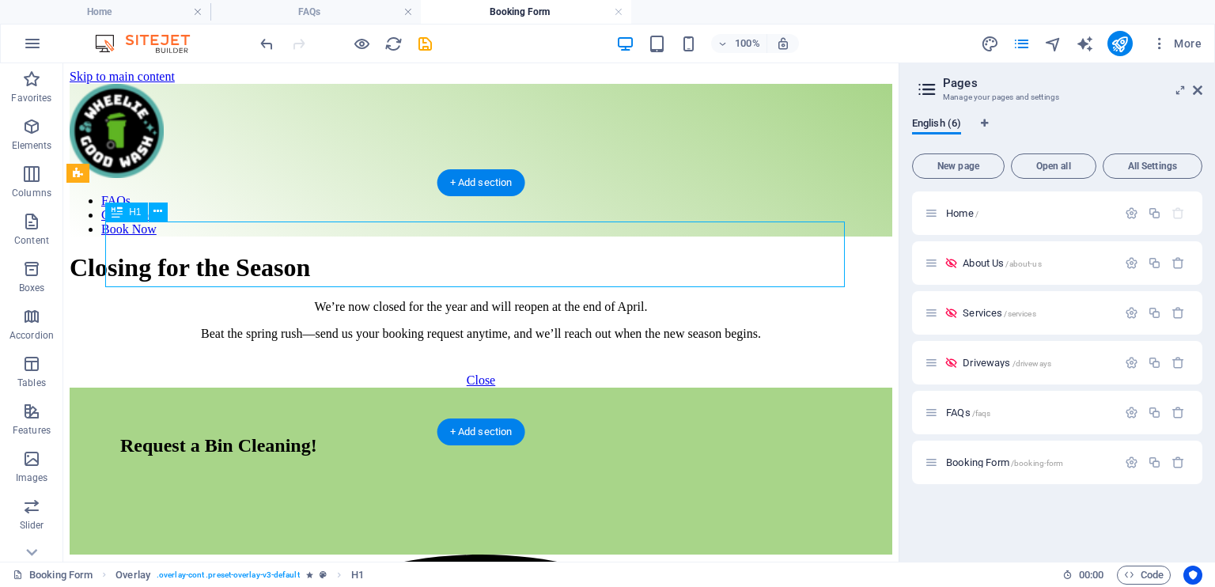
click at [601, 259] on div "Closing for the Season" at bounding box center [481, 267] width 823 height 29
click at [685, 259] on div "Closing for the Season" at bounding box center [481, 267] width 823 height 29
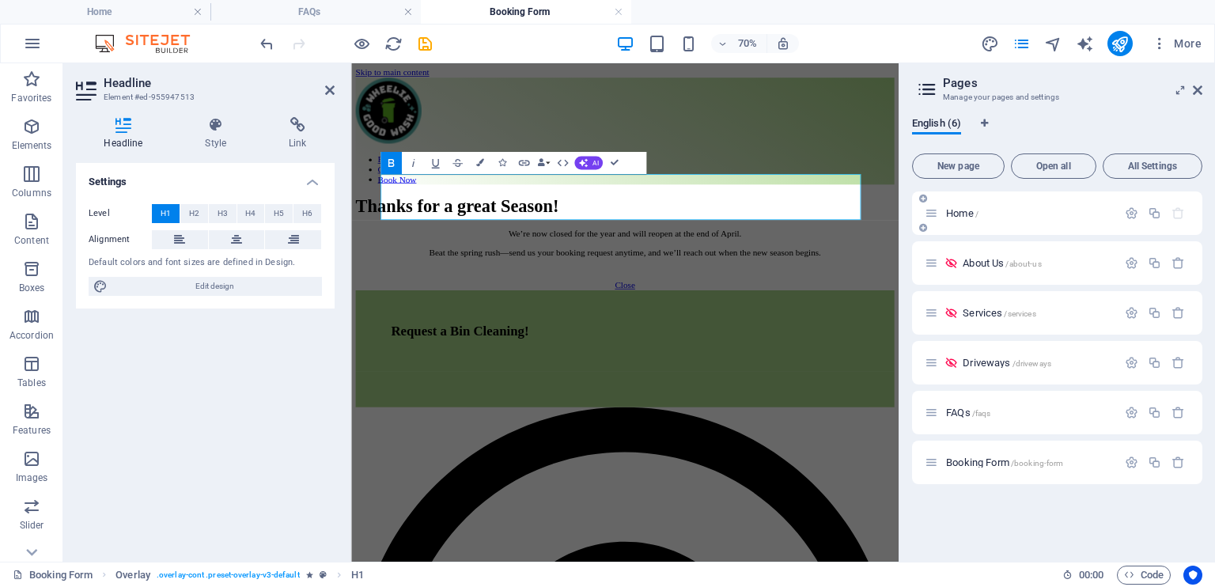
click at [957, 216] on span "Home /" at bounding box center [962, 213] width 32 height 12
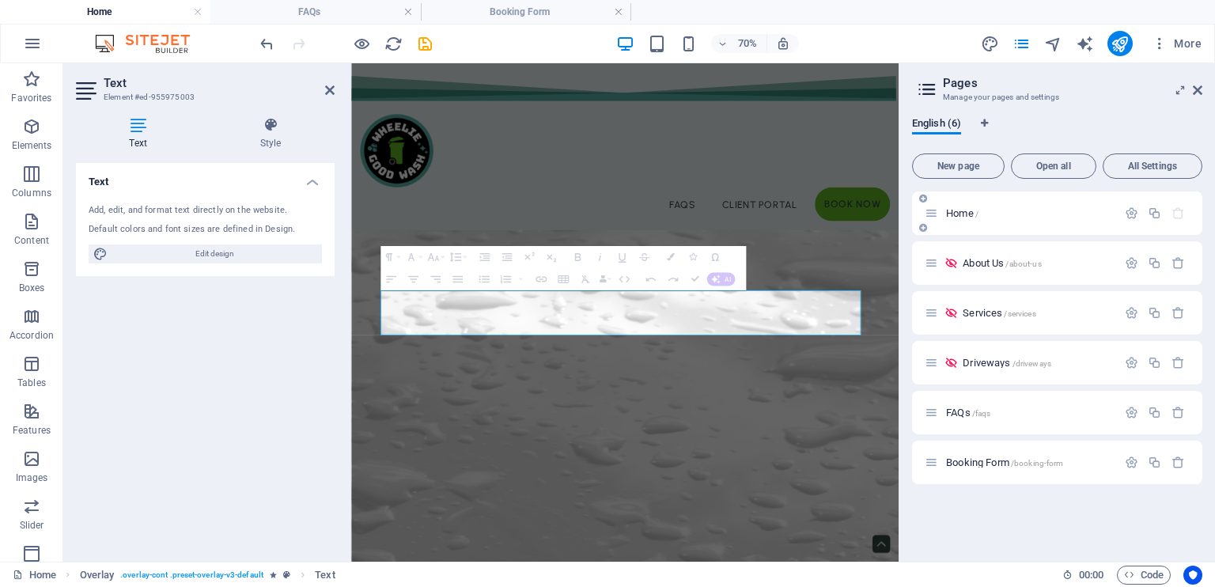
scroll to position [683, 0]
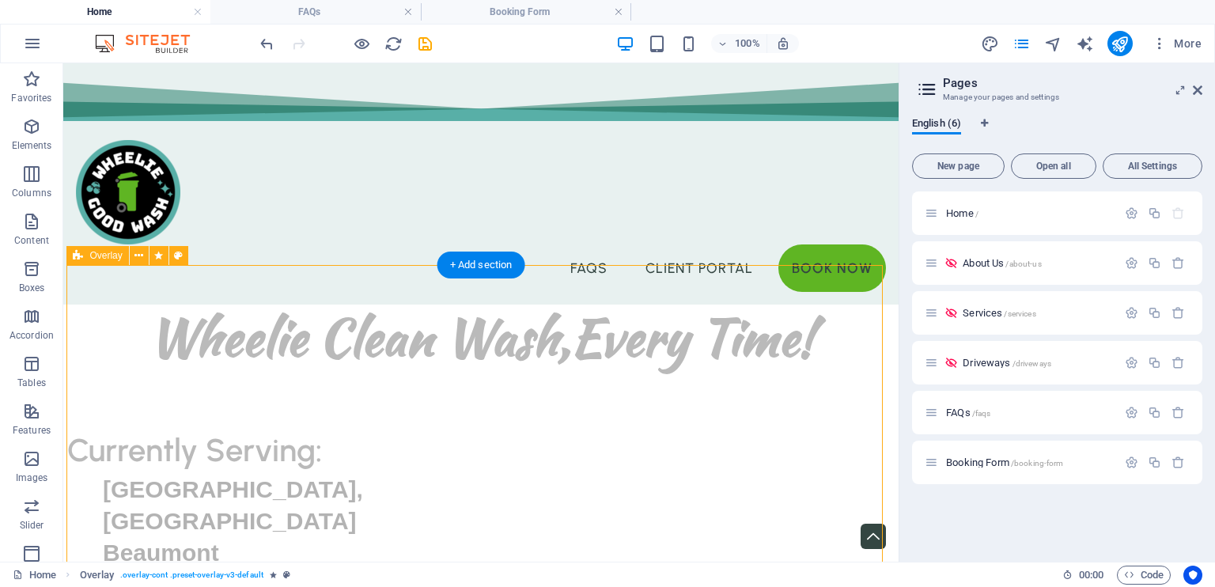
scroll to position [469, 0]
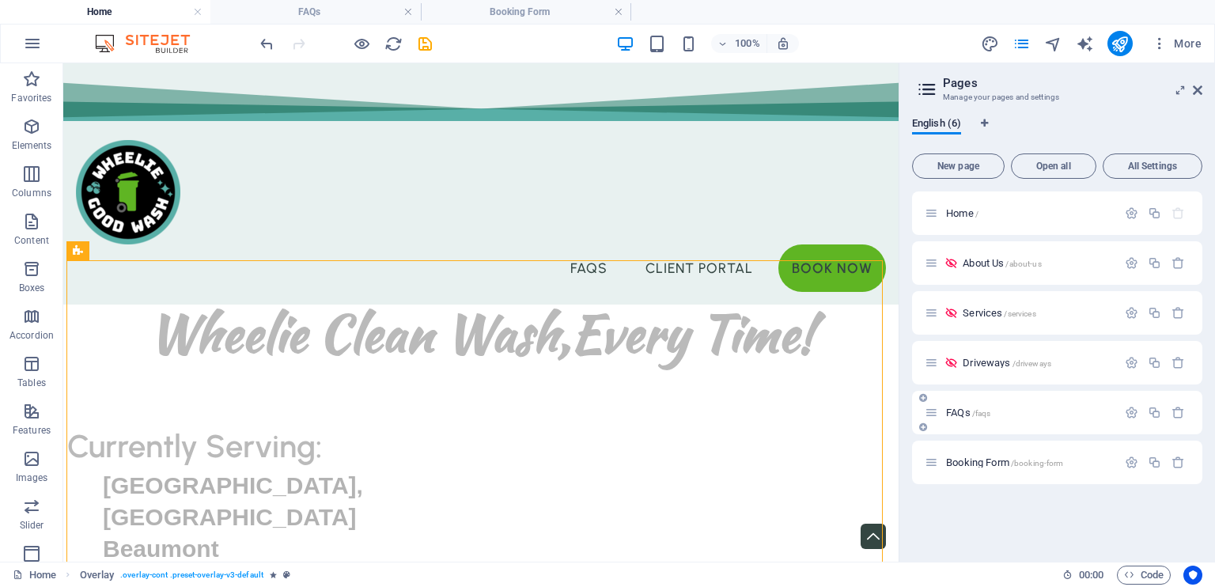
click at [955, 407] on div "FAQs /faqs" at bounding box center [1021, 412] width 192 height 18
click at [955, 410] on span "FAQs /faqs" at bounding box center [968, 413] width 44 height 12
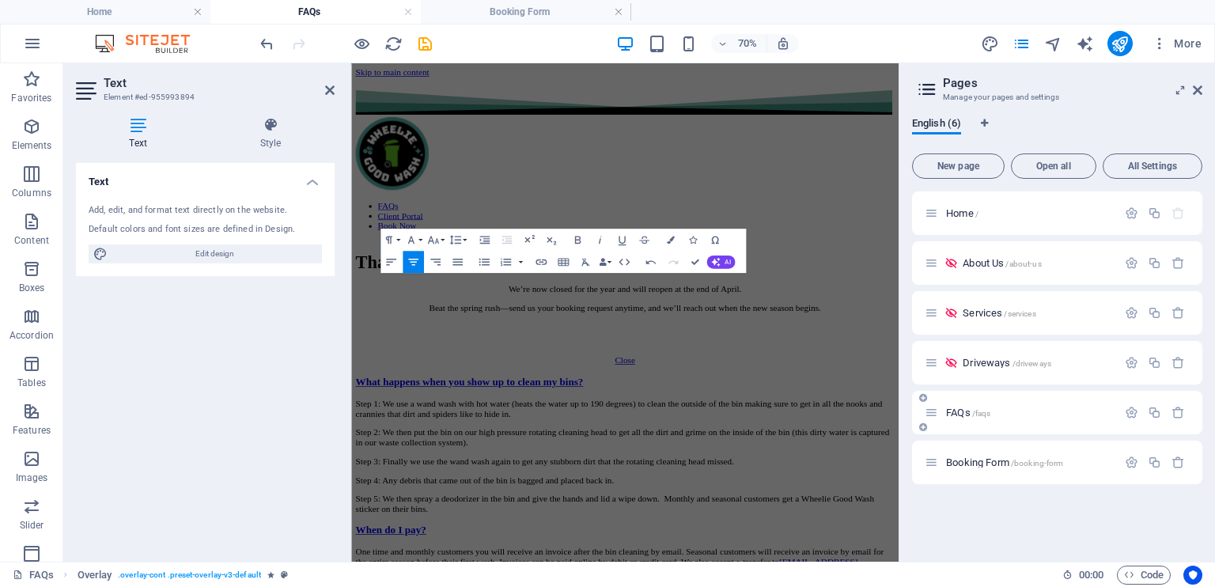
scroll to position [0, 0]
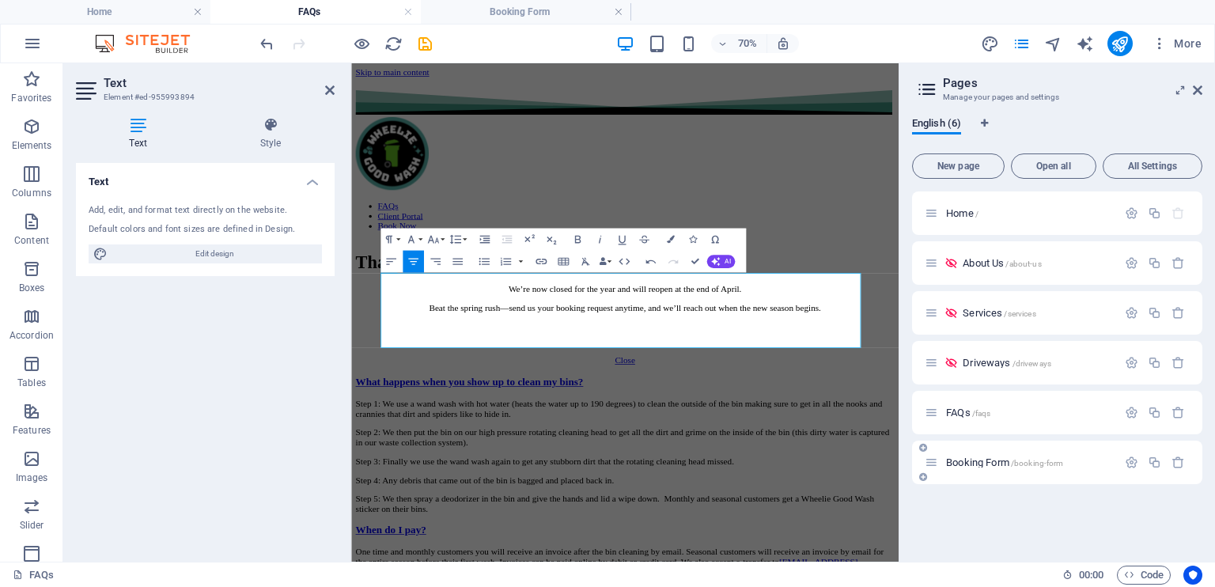
click at [978, 457] on span "Booking Form /booking-form" at bounding box center [1004, 462] width 117 height 12
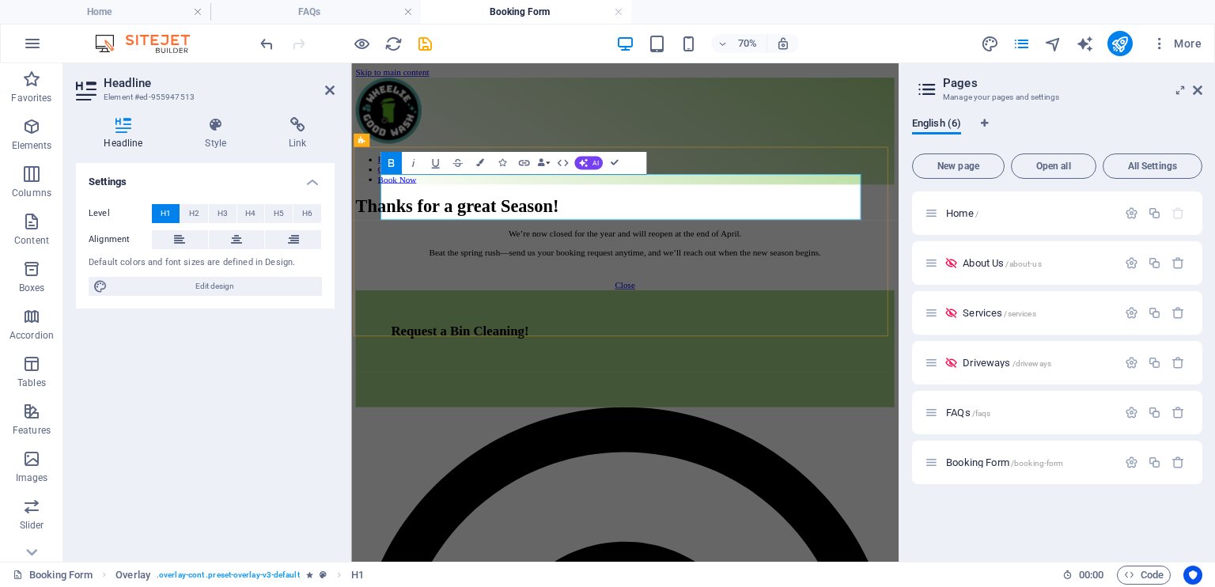
click at [648, 253] on strong "Thanks for a great Season!" at bounding box center [503, 267] width 290 height 28
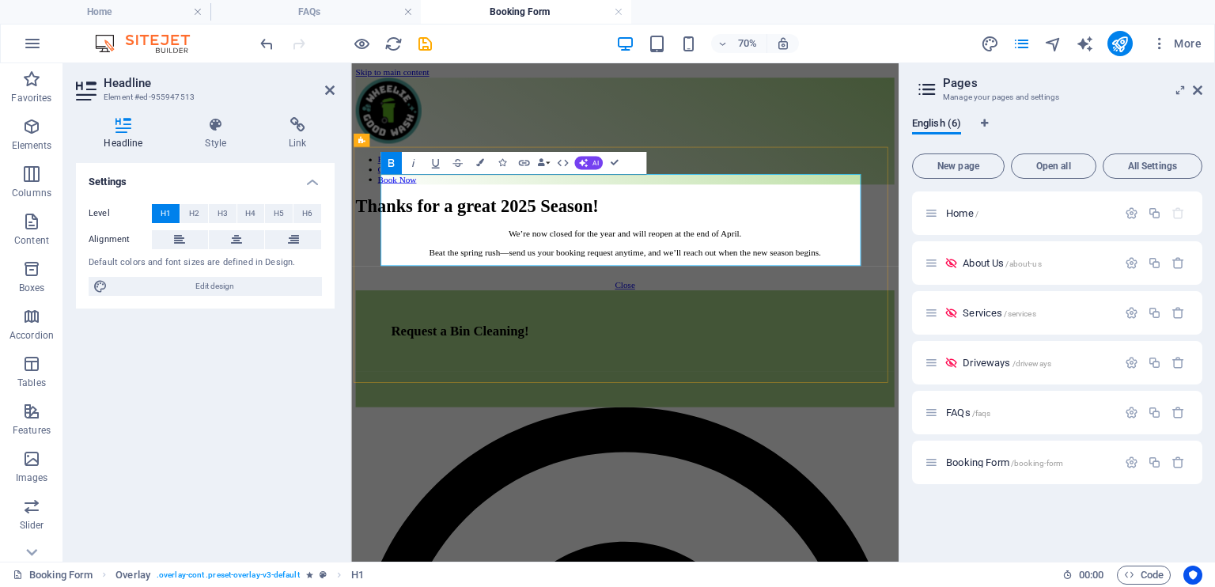
click at [899, 282] on h1 "Thanks for a great 2025 Season!" at bounding box center [743, 267] width 770 height 29
click at [952, 218] on span "Home /" at bounding box center [962, 213] width 32 height 12
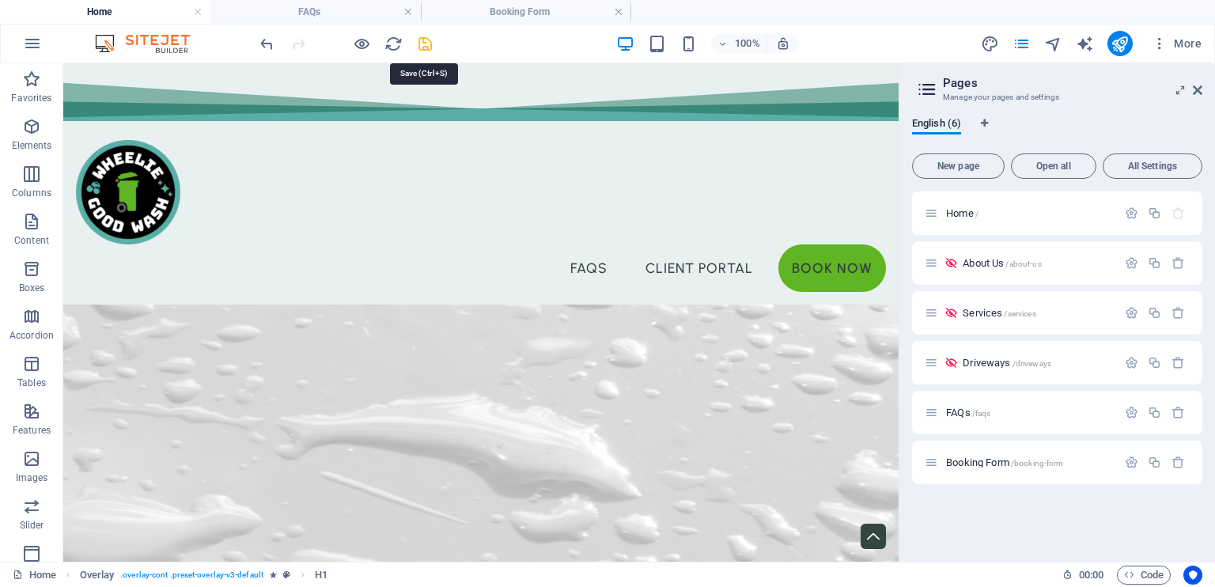
click at [427, 40] on icon "save" at bounding box center [425, 44] width 18 height 18
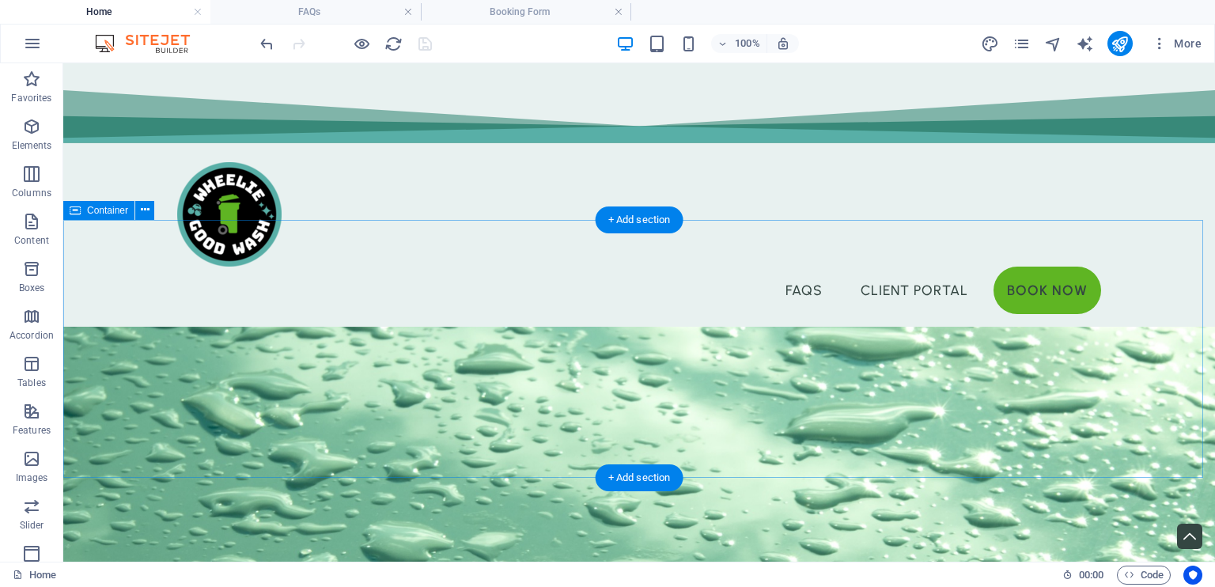
scroll to position [1153, 0]
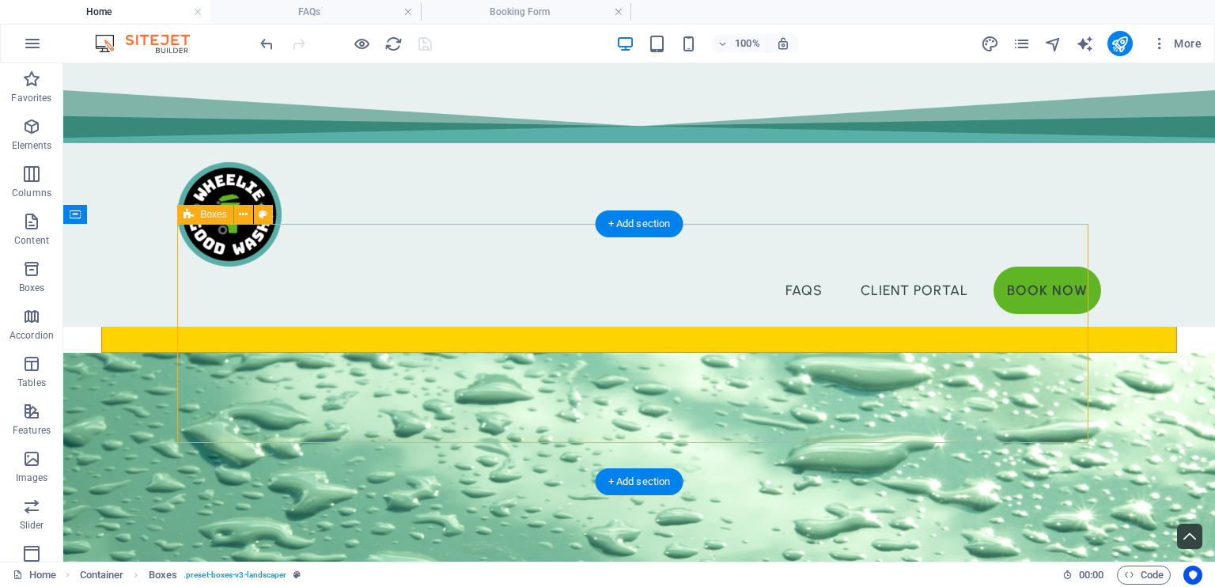
click at [83, 217] on div "Container" at bounding box center [75, 214] width 24 height 19
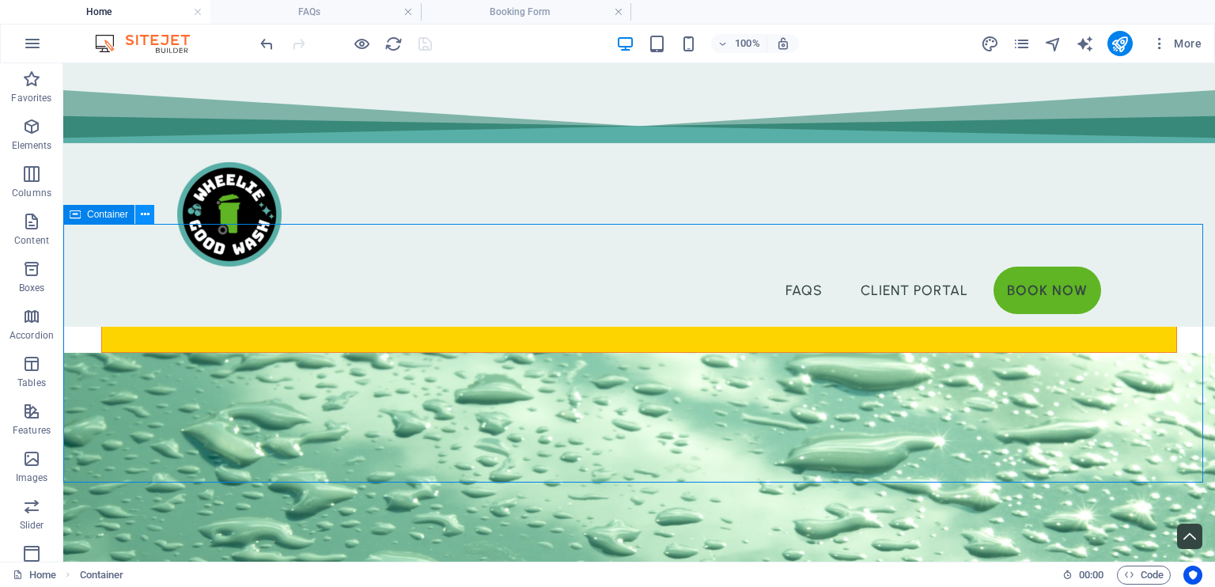
click at [135, 215] on button at bounding box center [144, 214] width 19 height 19
drag, startPoint x: 98, startPoint y: 227, endPoint x: 111, endPoint y: 218, distance: 15.8
click at [141, 218] on icon at bounding box center [145, 214] width 9 height 17
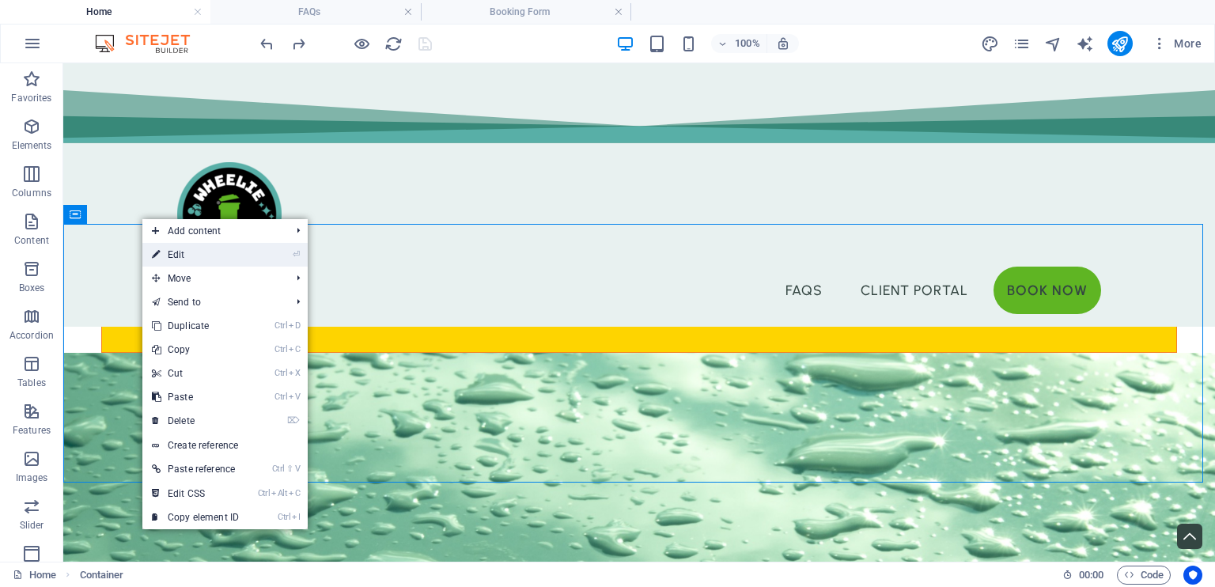
click at [181, 260] on link "⏎ Edit" at bounding box center [195, 255] width 106 height 24
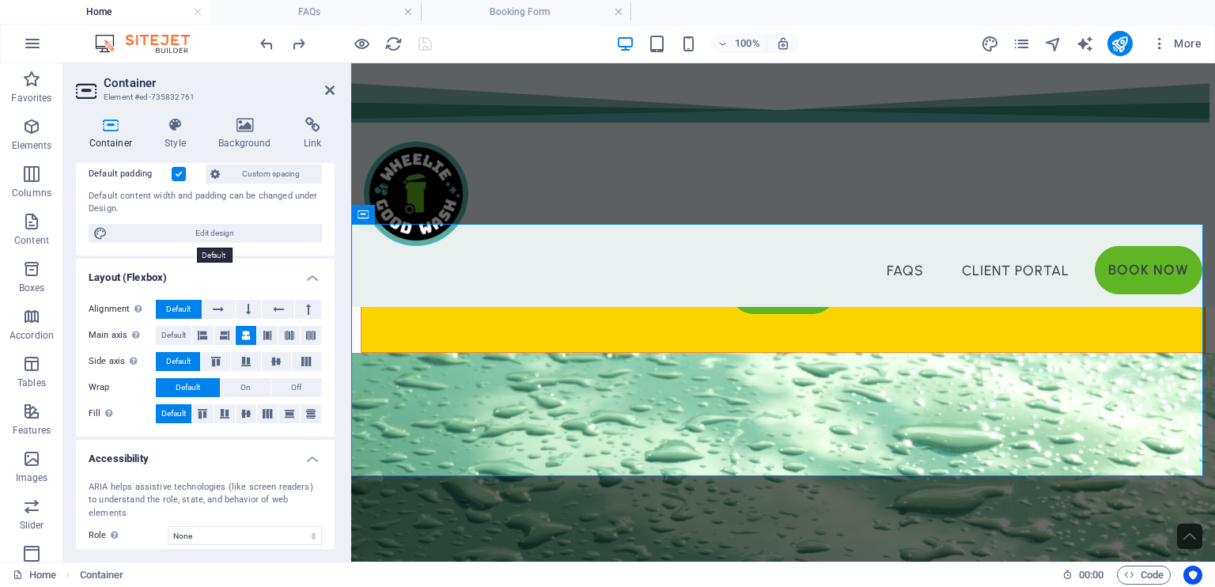
scroll to position [213, 0]
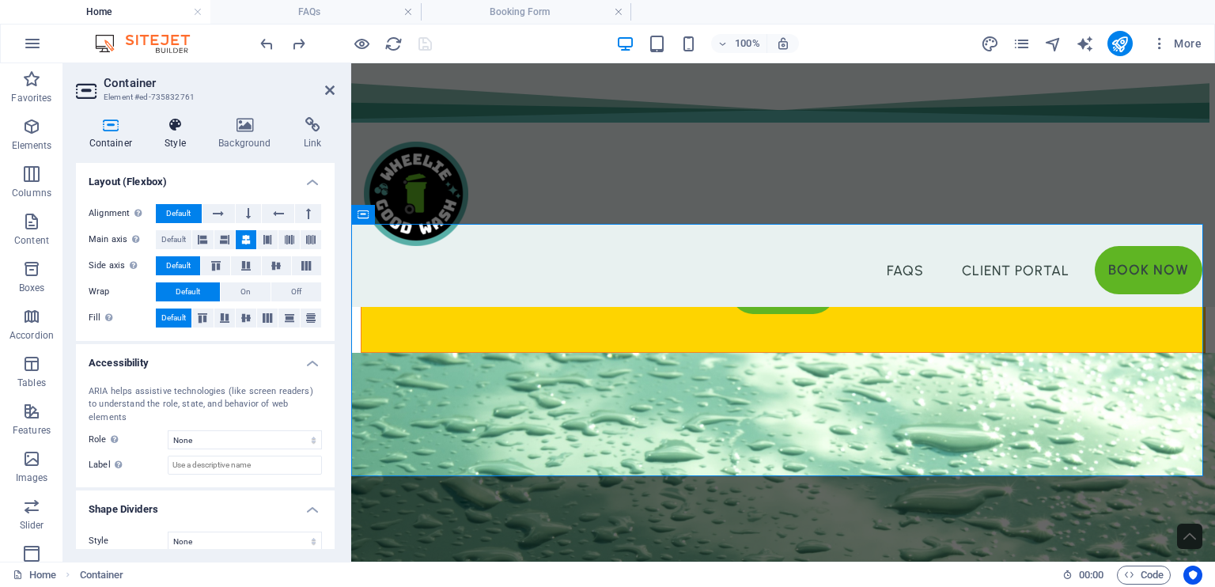
click at [165, 133] on h4 "Style" at bounding box center [179, 133] width 54 height 33
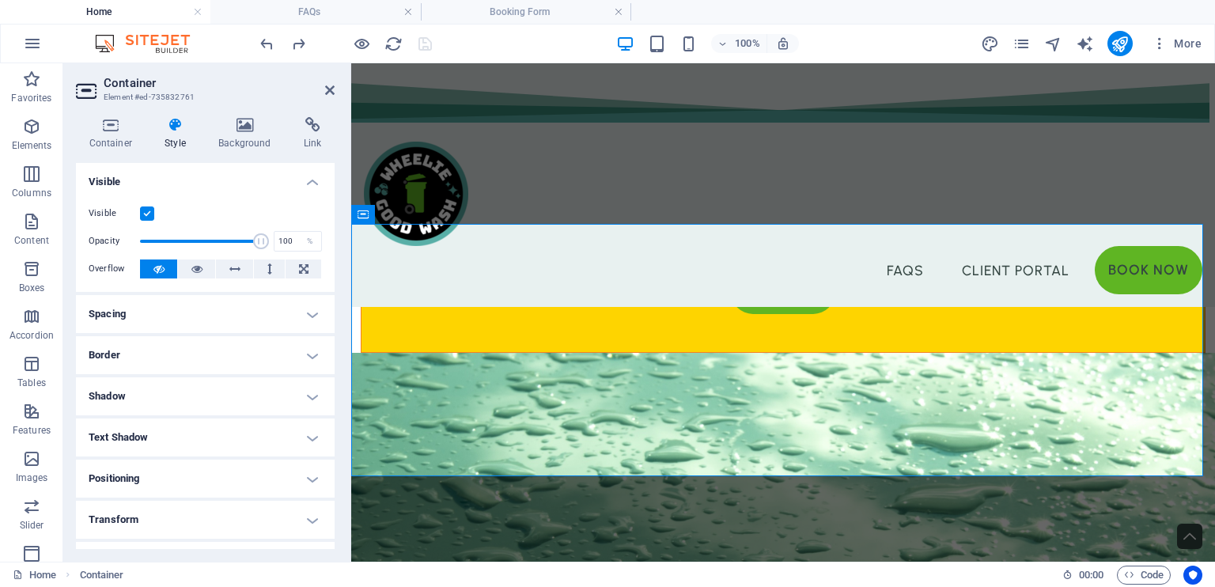
click at [140, 213] on label at bounding box center [147, 213] width 14 height 14
click at [0, 0] on input "Visible" at bounding box center [0, 0] width 0 height 0
click at [329, 85] on icon at bounding box center [329, 90] width 9 height 13
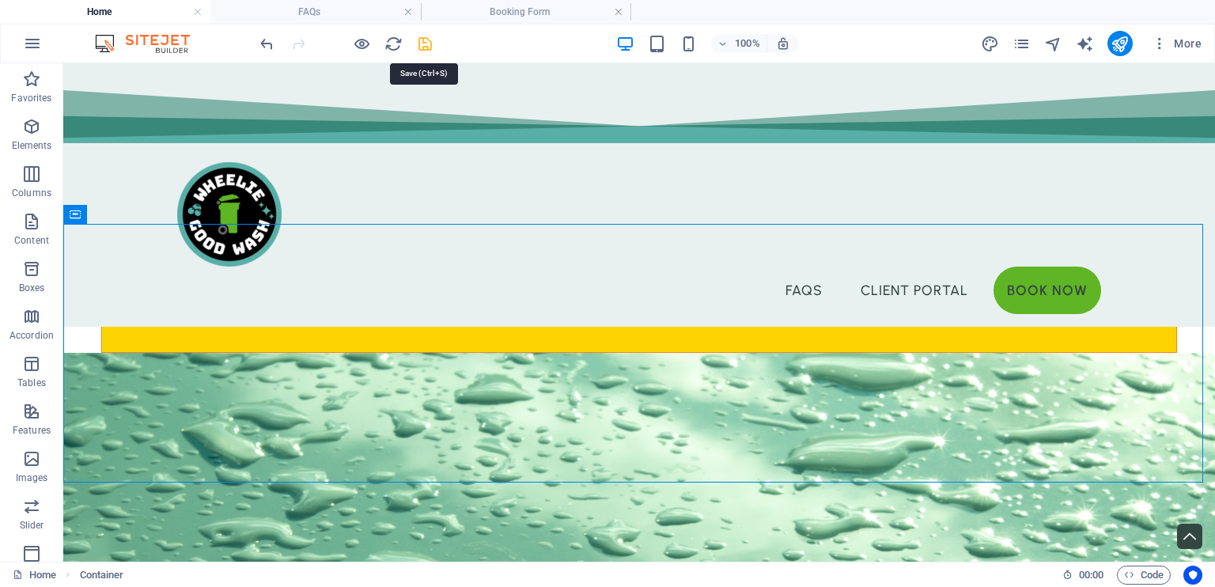
click at [422, 44] on icon "save" at bounding box center [425, 44] width 18 height 18
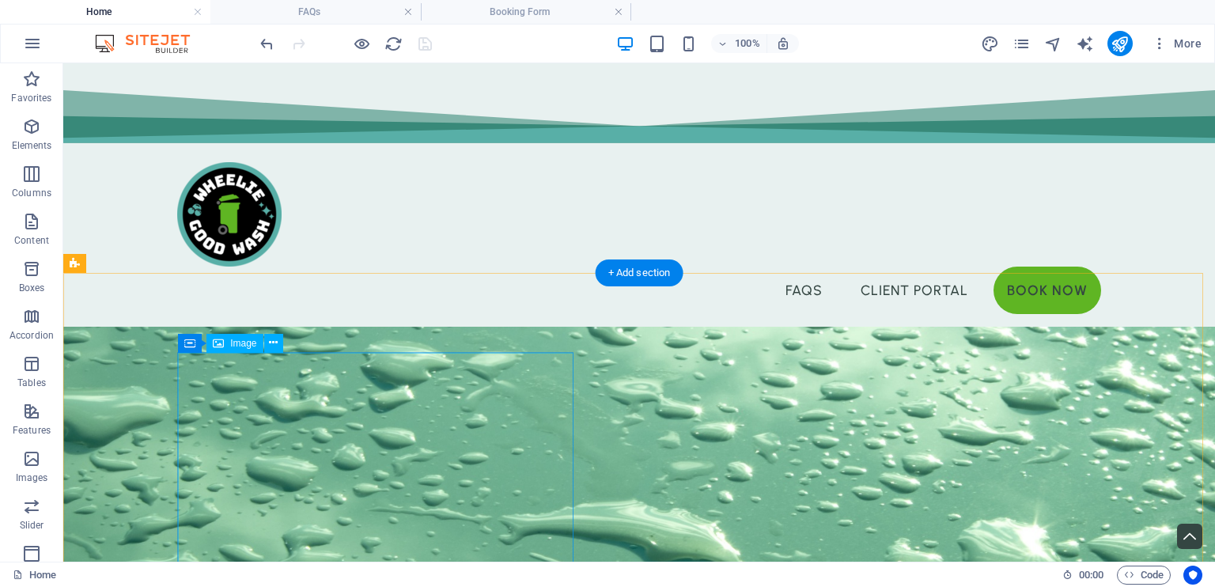
scroll to position [1363, 0]
click at [1118, 51] on icon "publish" at bounding box center [1119, 44] width 18 height 18
